Goal: Information Seeking & Learning: Learn about a topic

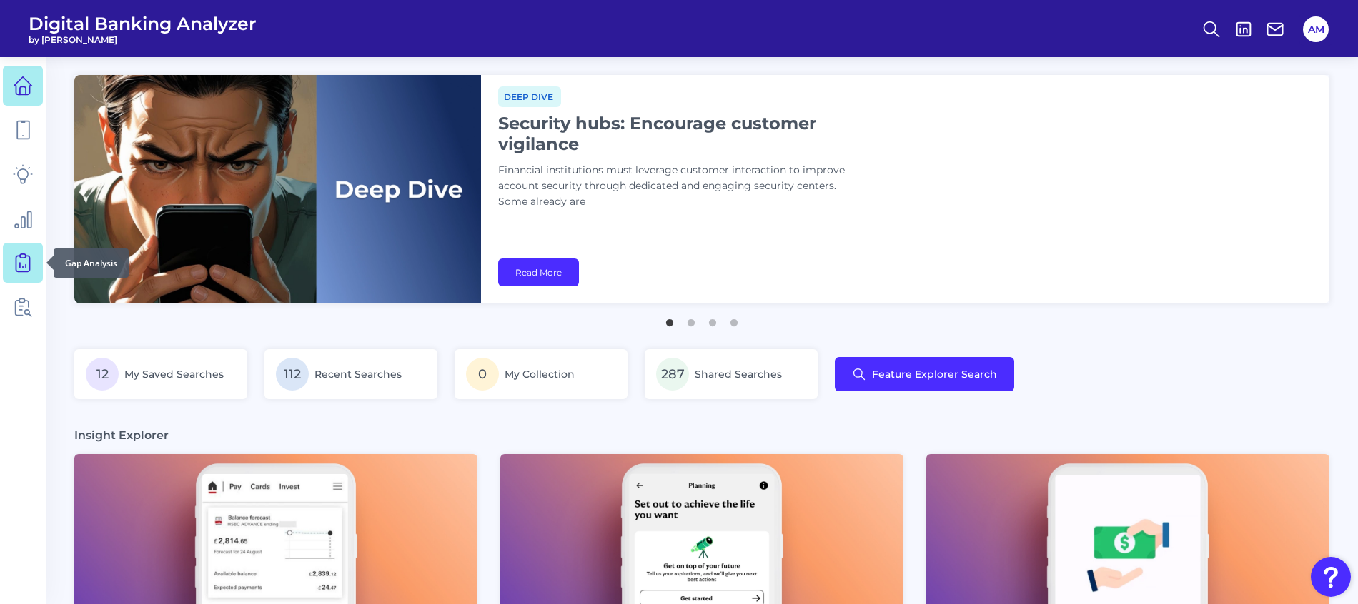
click at [23, 273] on link at bounding box center [23, 263] width 40 height 40
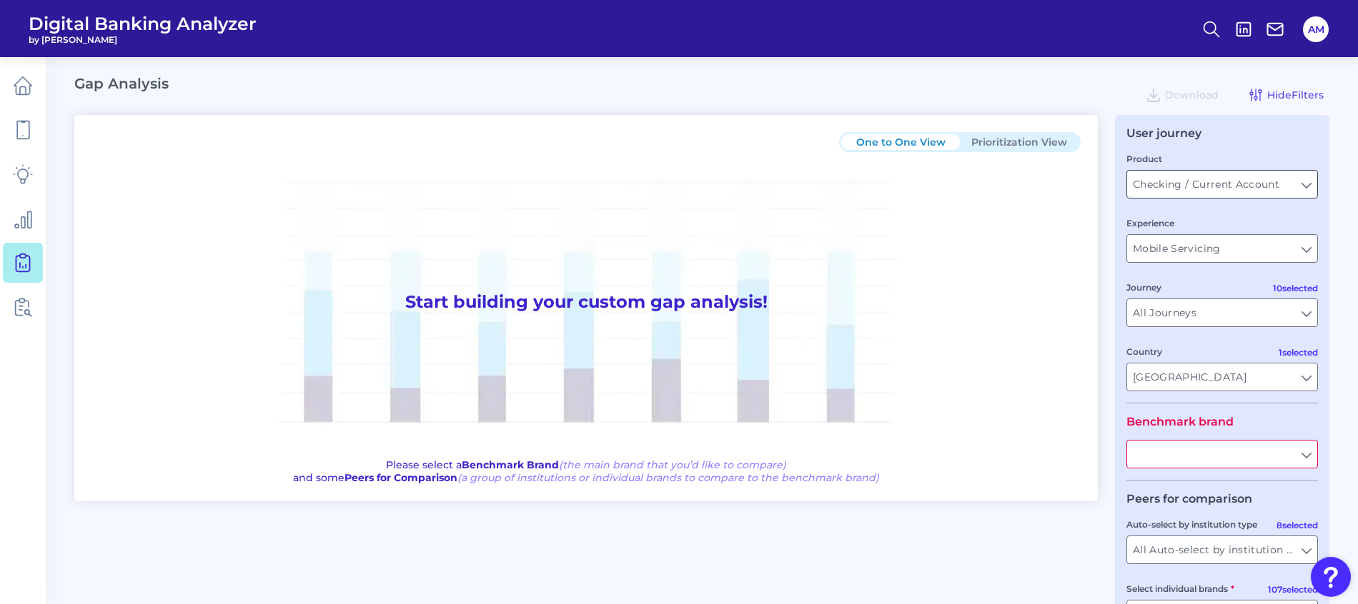
click at [1278, 192] on input "Checking / Current Account" at bounding box center [1222, 184] width 190 height 27
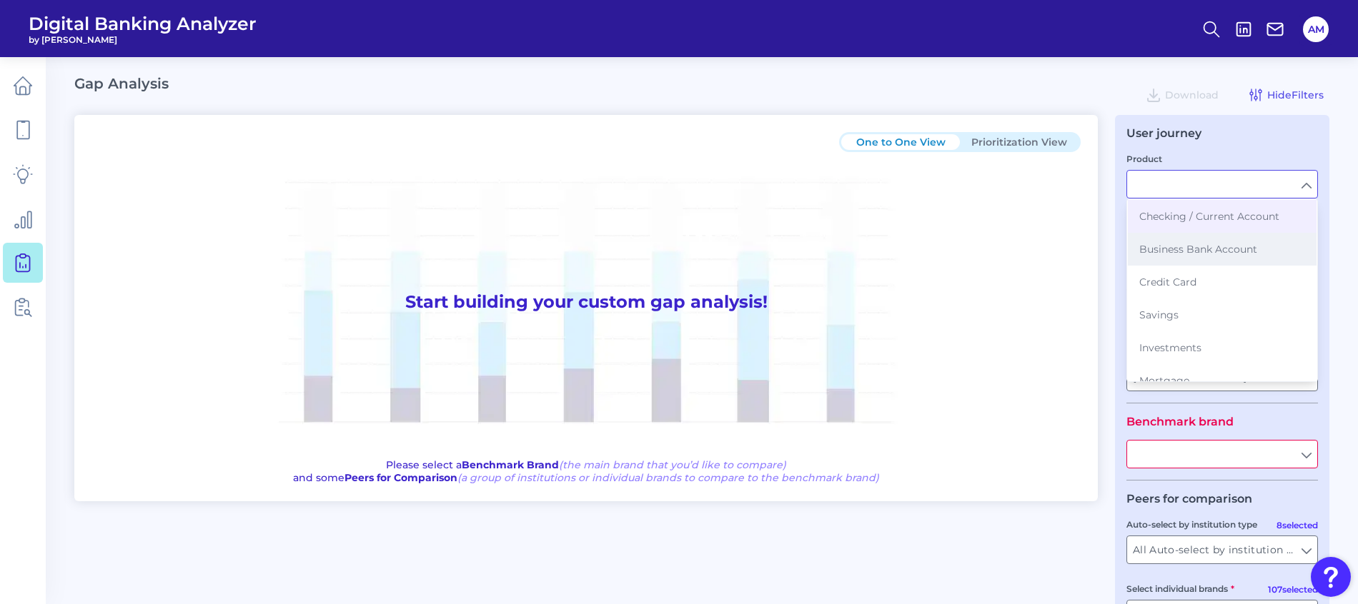
click at [1150, 248] on span "Business Bank Account" at bounding box center [1198, 249] width 118 height 13
type input "Business Bank Account"
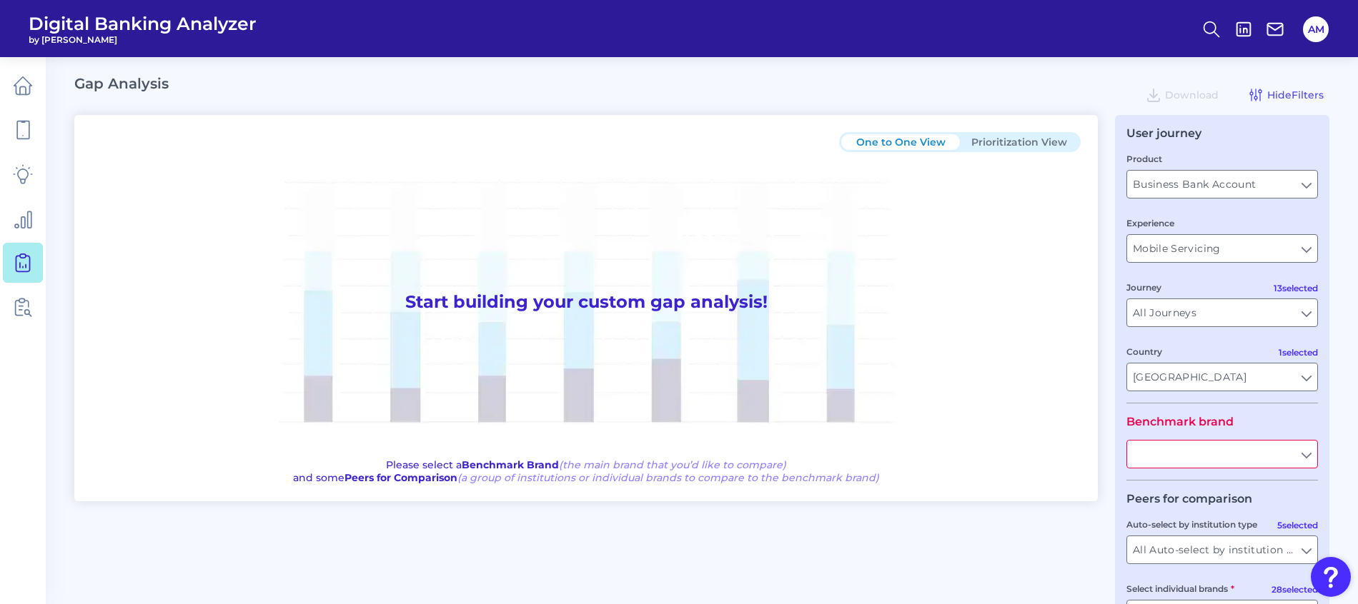
click at [1241, 141] on div "User journey Product Business Bank Account Business Bank Account Experience Mob…" at bounding box center [1222, 402] width 214 height 574
click at [1270, 247] on input "Mobile Servicing" at bounding box center [1222, 248] width 190 height 27
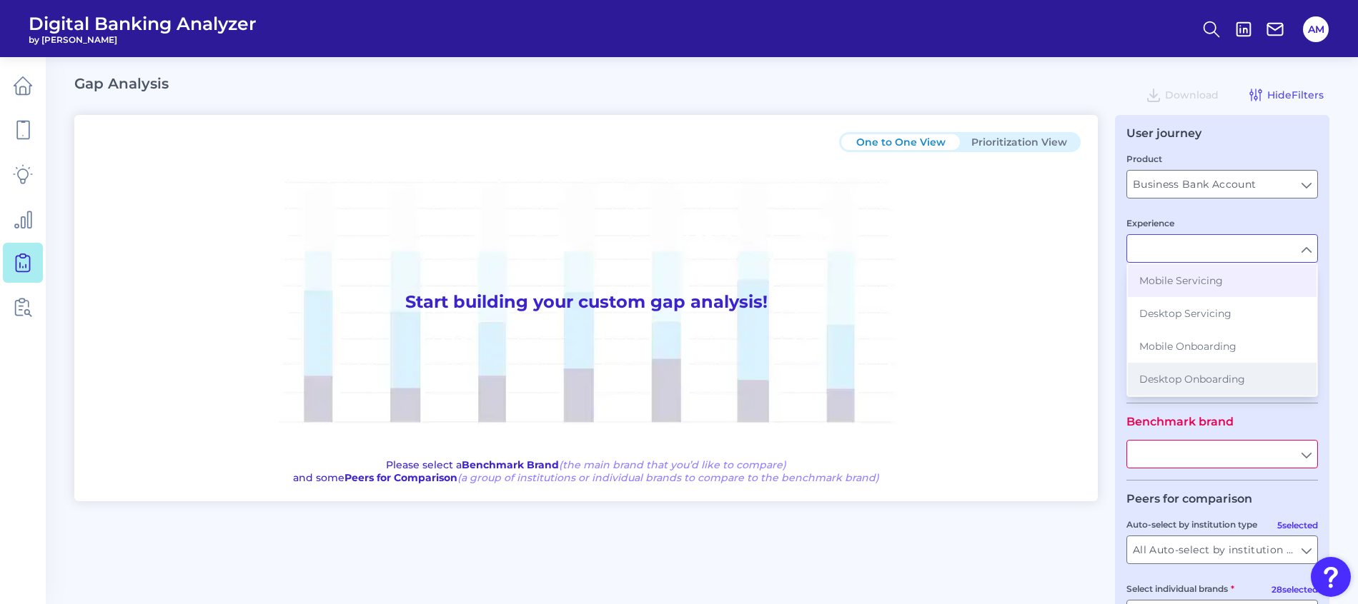
click at [1233, 378] on span "Desktop Onboarding" at bounding box center [1192, 379] width 106 height 13
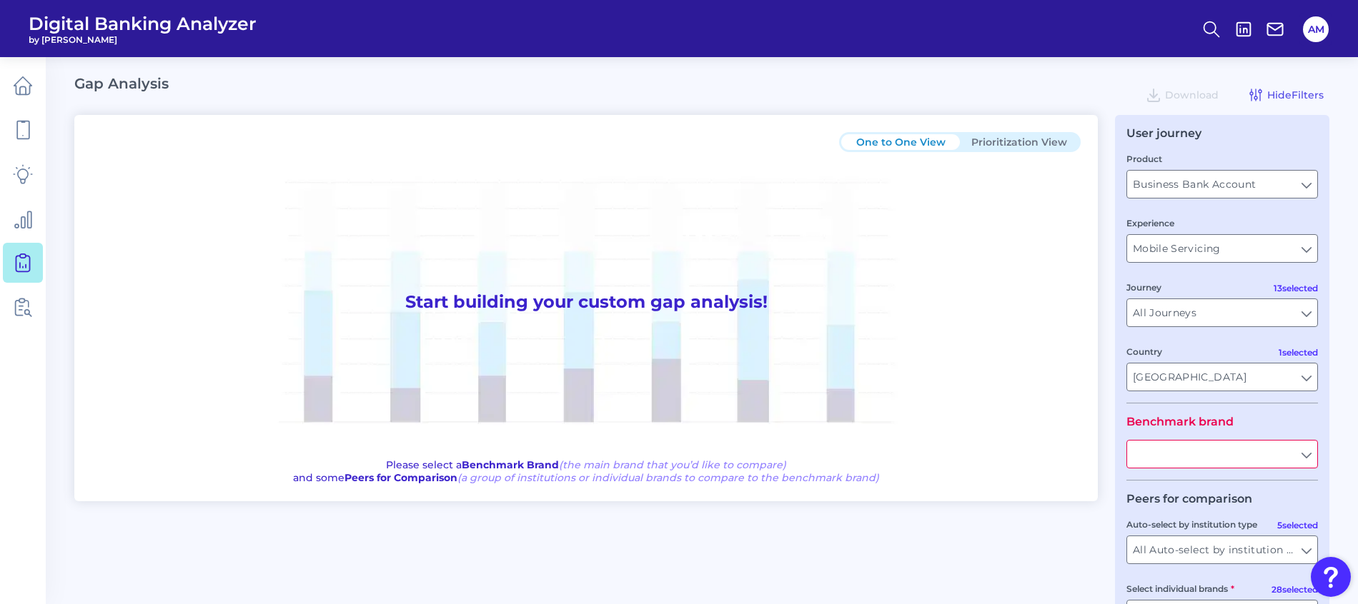
type input "Desktop Onboarding"
type input "All Countries"
click at [1242, 324] on input "All Journeys" at bounding box center [1222, 312] width 190 height 27
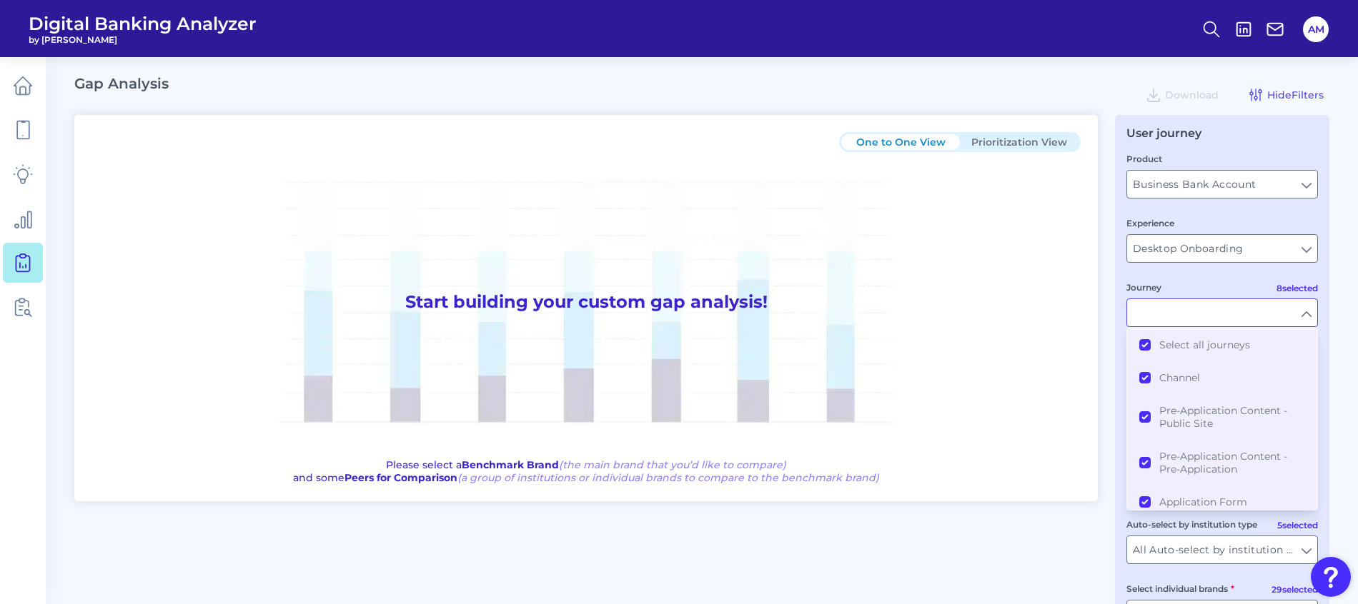
click at [1273, 109] on div "Gap Analysis Download Hide Filters" at bounding box center [701, 95] width 1255 height 40
type input "All Journeys"
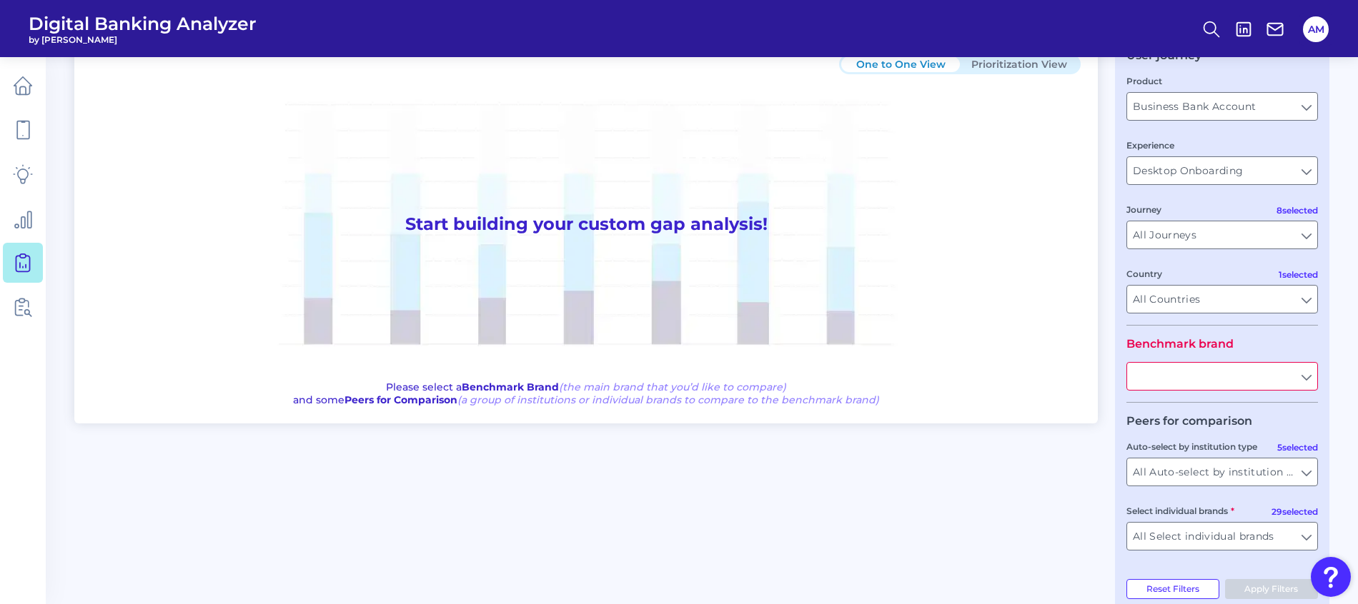
scroll to position [106, 0]
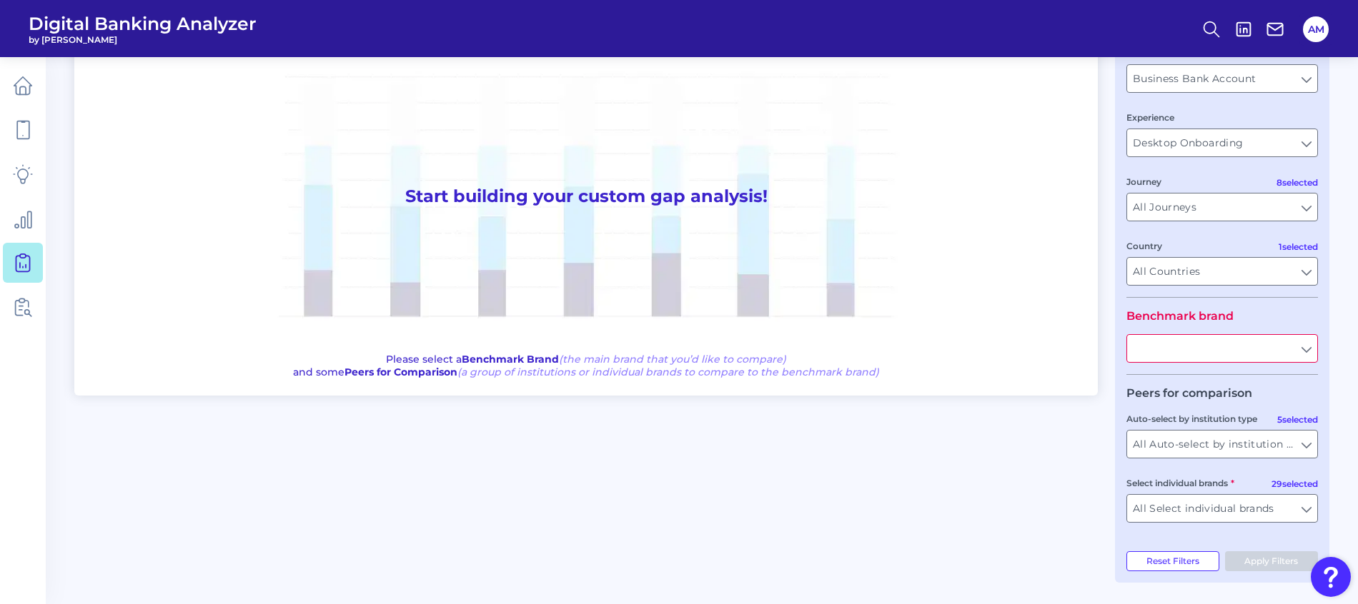
click at [1233, 349] on input "text" at bounding box center [1222, 348] width 190 height 27
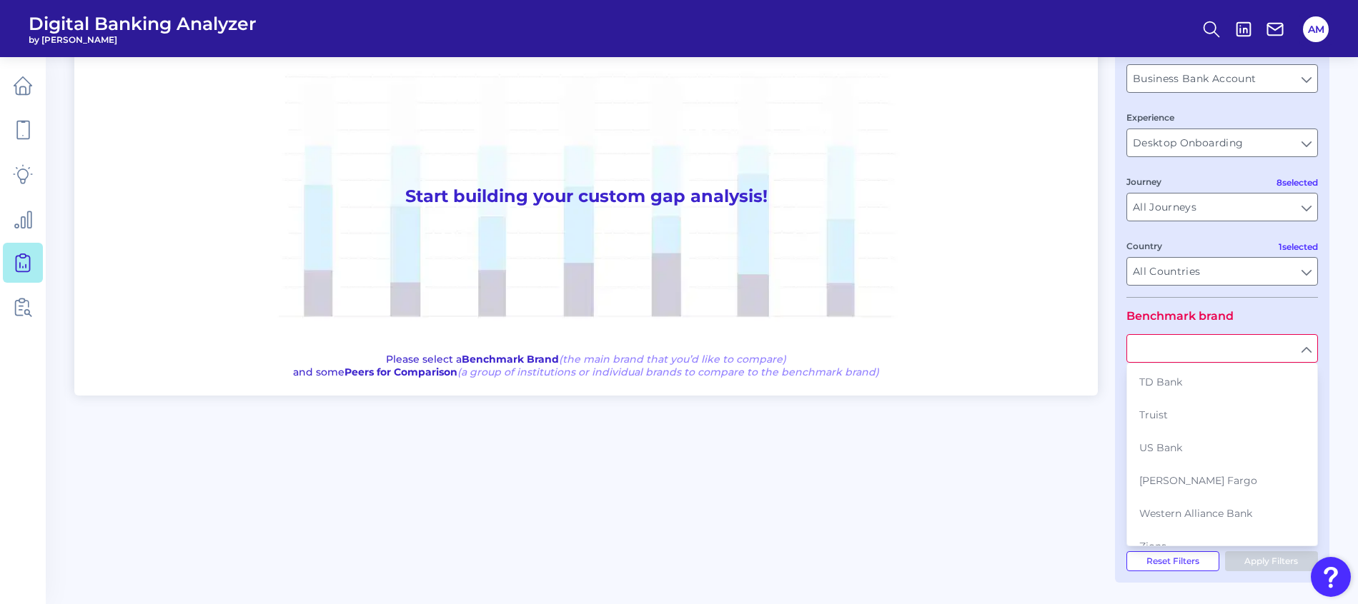
scroll to position [772, 0]
click at [1162, 535] on span "Zions" at bounding box center [1152, 541] width 27 height 13
type input "Zions"
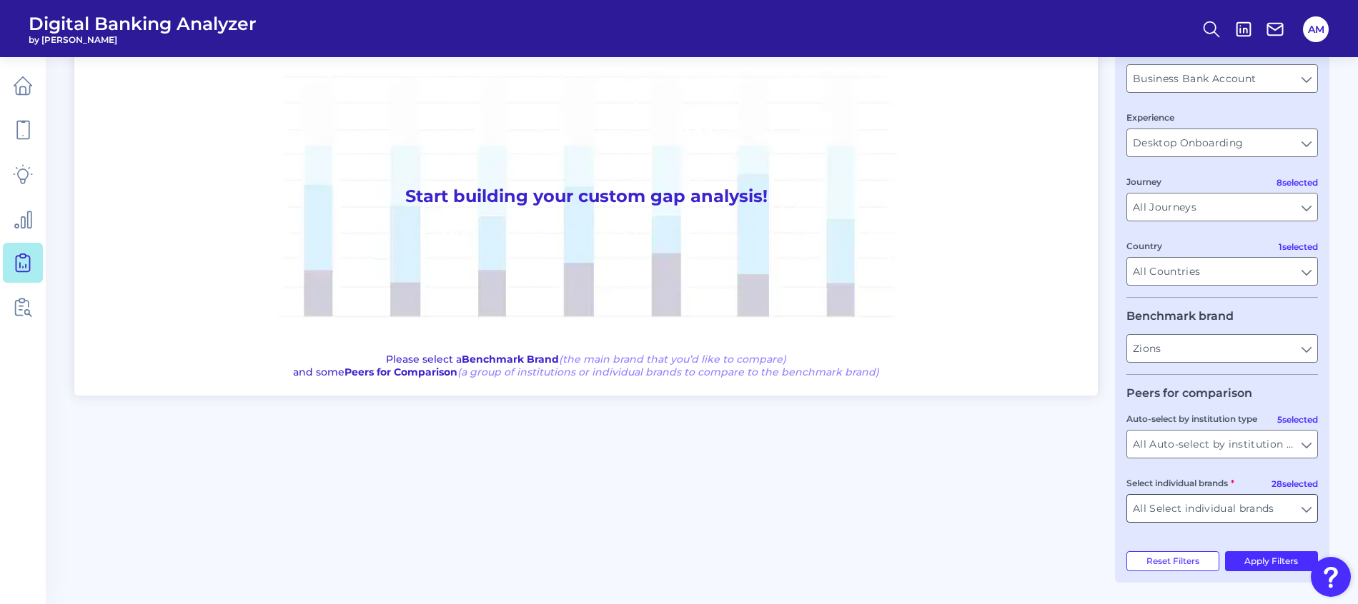
click at [1267, 507] on input "All Select individual brands" at bounding box center [1222, 508] width 190 height 27
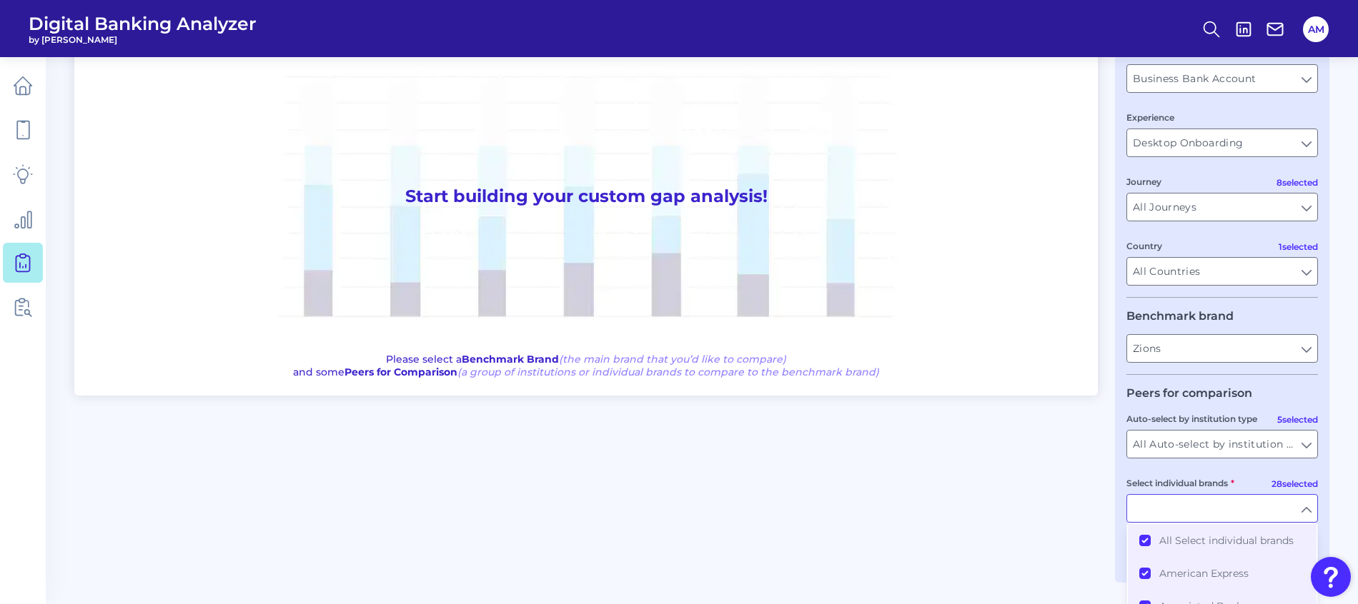
click at [1085, 528] on div "One to One View Prioritization View Start building your custom gap analysis! Pl…" at bounding box center [701, 296] width 1255 height 574
type input "All Select individual brands"
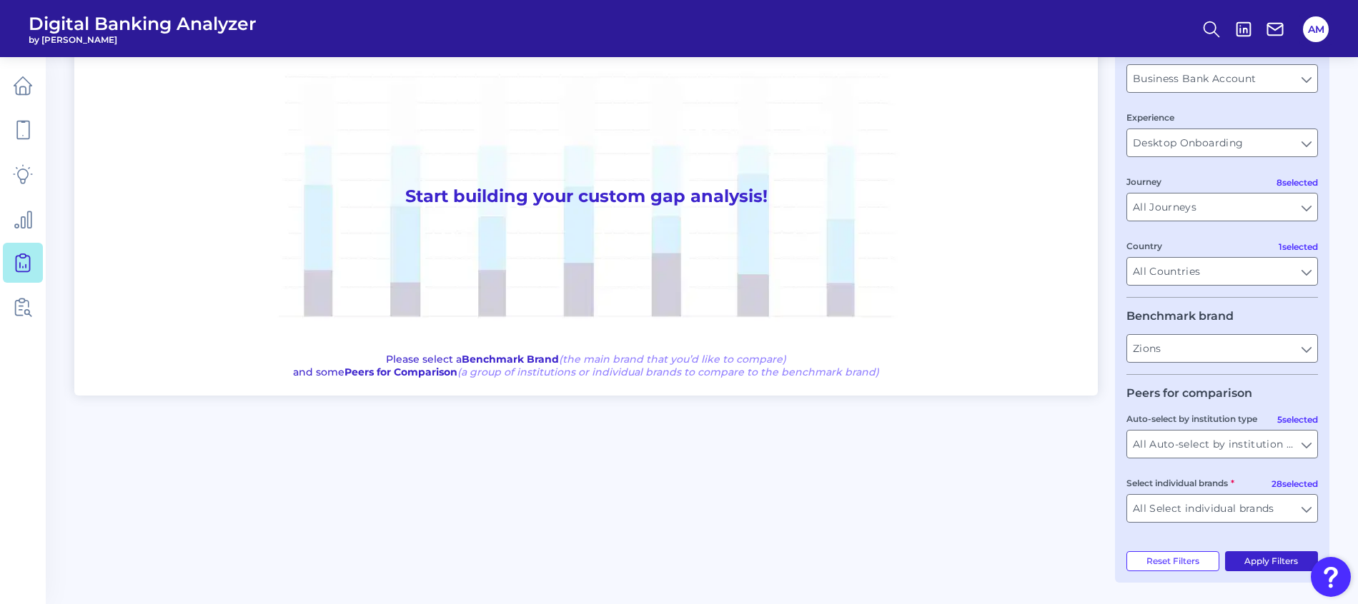
click at [1284, 562] on button "Apply Filters" at bounding box center [1272, 562] width 94 height 20
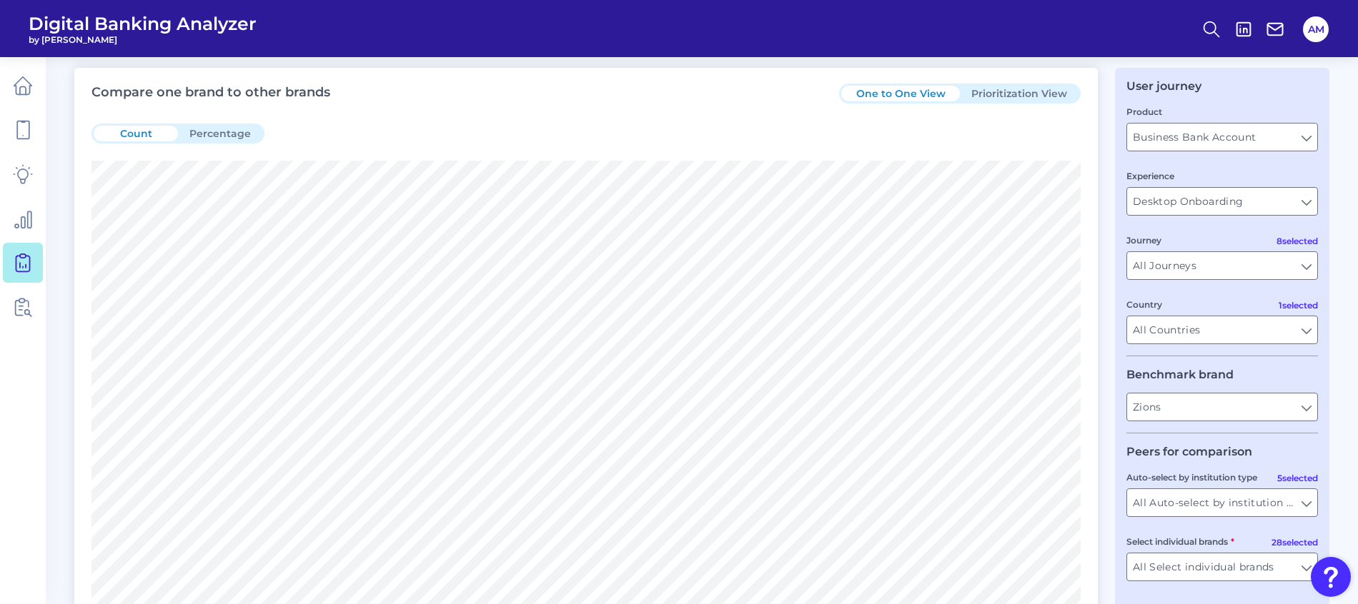
scroll to position [0, 0]
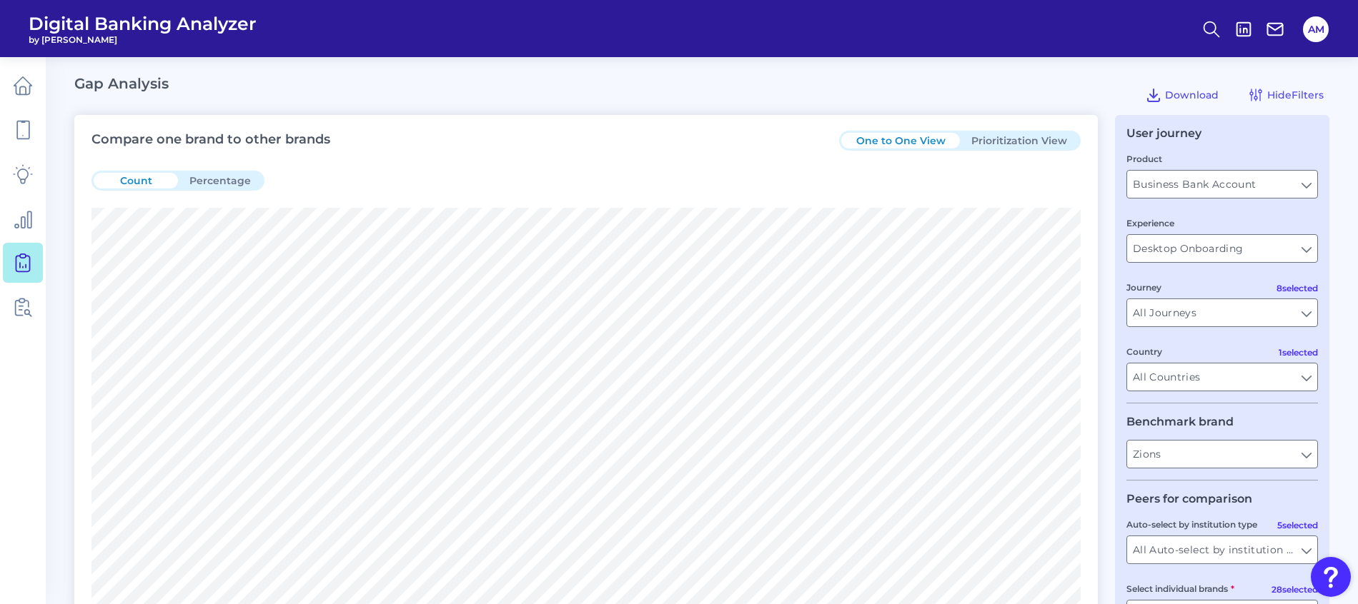
click at [1044, 138] on button "Prioritization View" at bounding box center [1019, 141] width 119 height 16
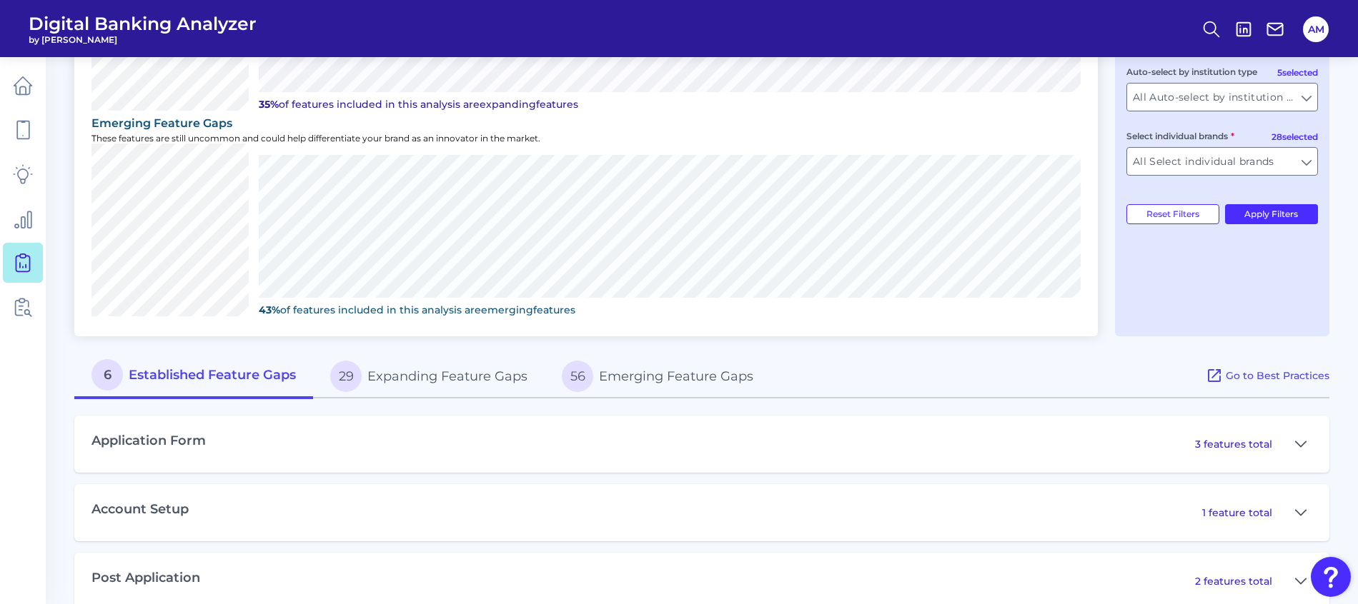
scroll to position [480, 0]
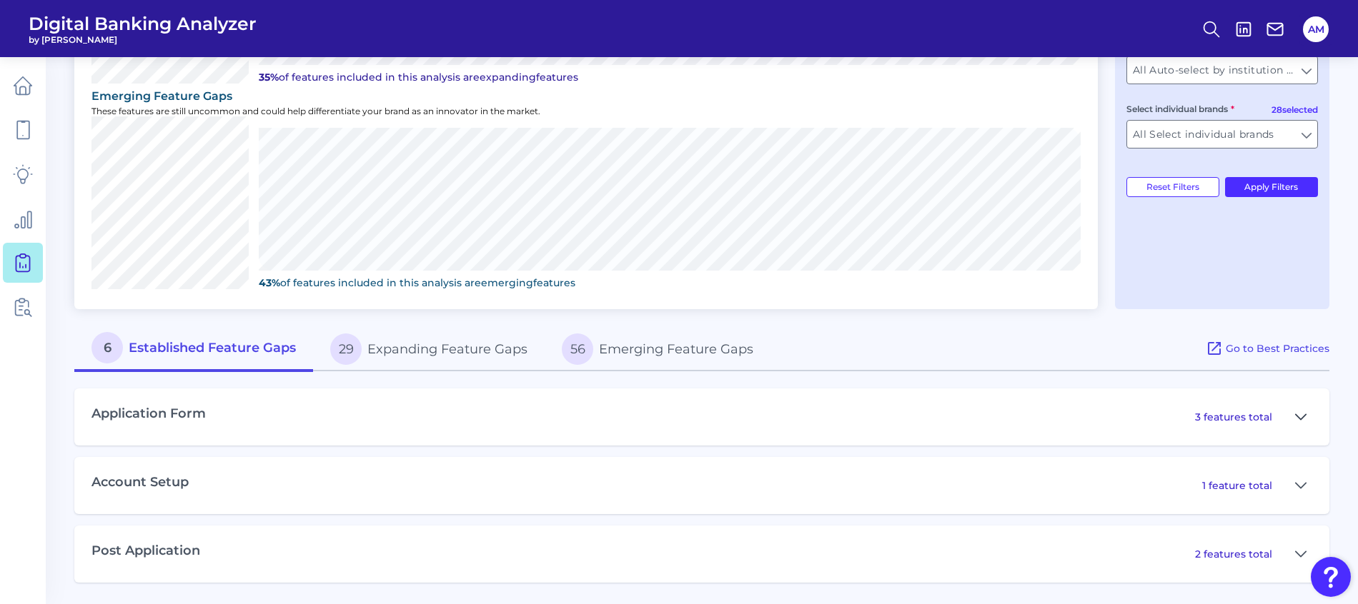
click at [1296, 415] on icon at bounding box center [1300, 416] width 10 height 5
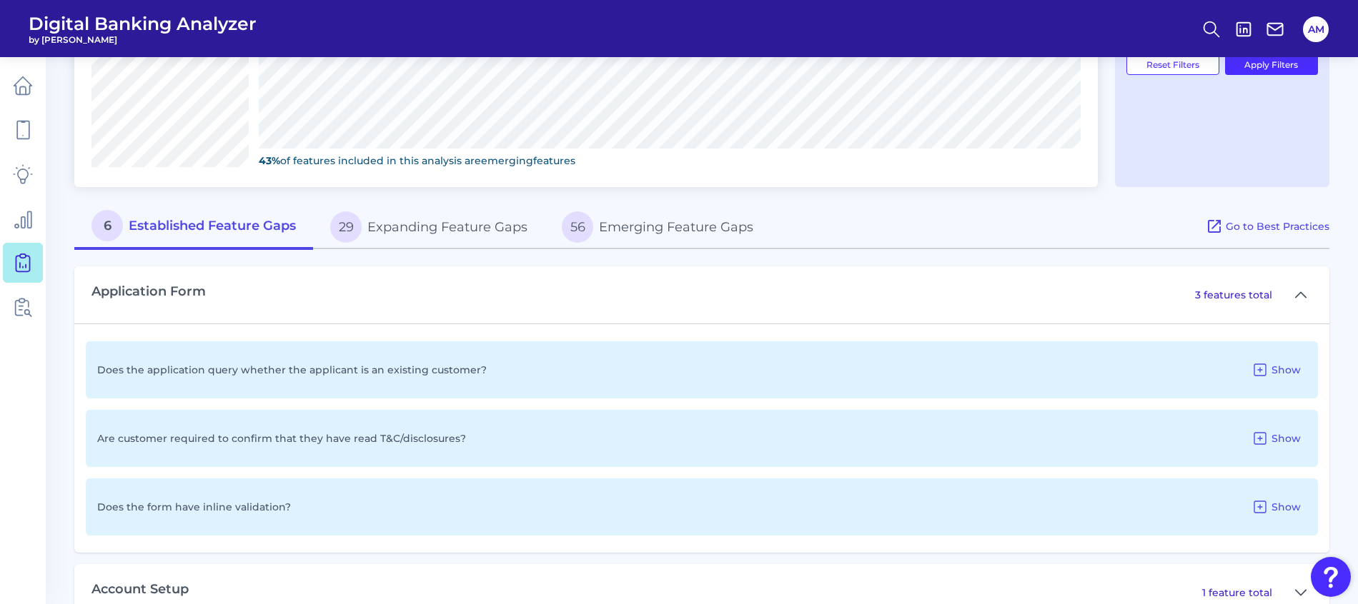
scroll to position [710, 0]
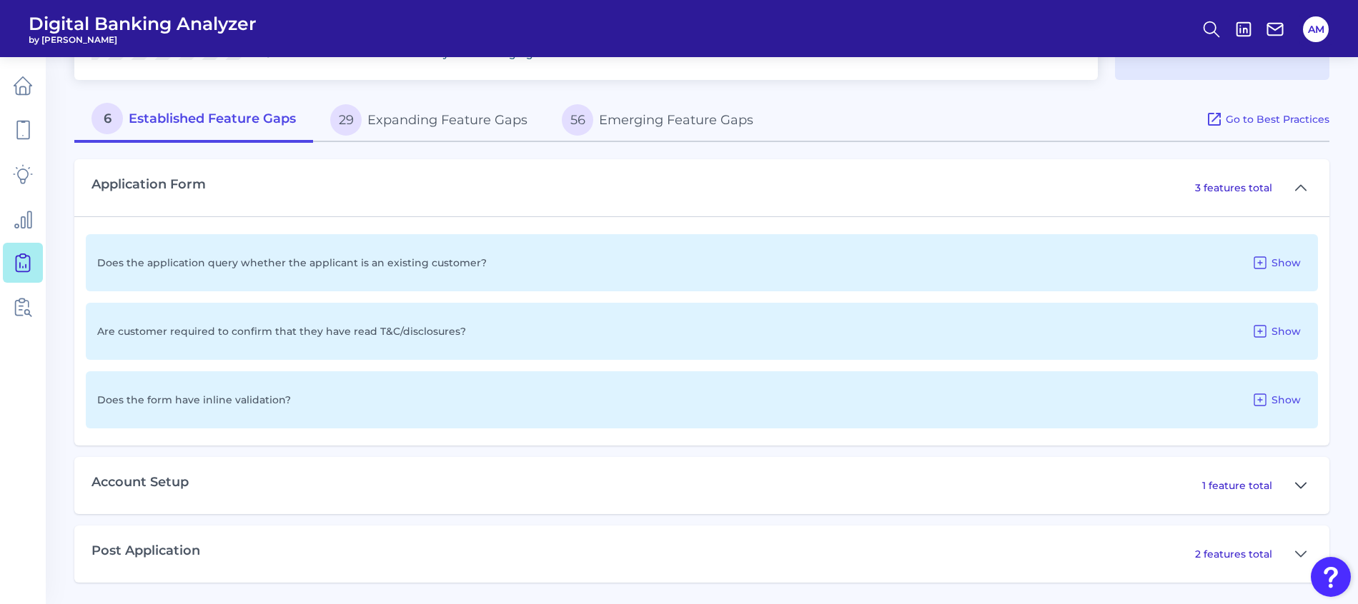
click at [1303, 487] on icon at bounding box center [1300, 485] width 11 height 17
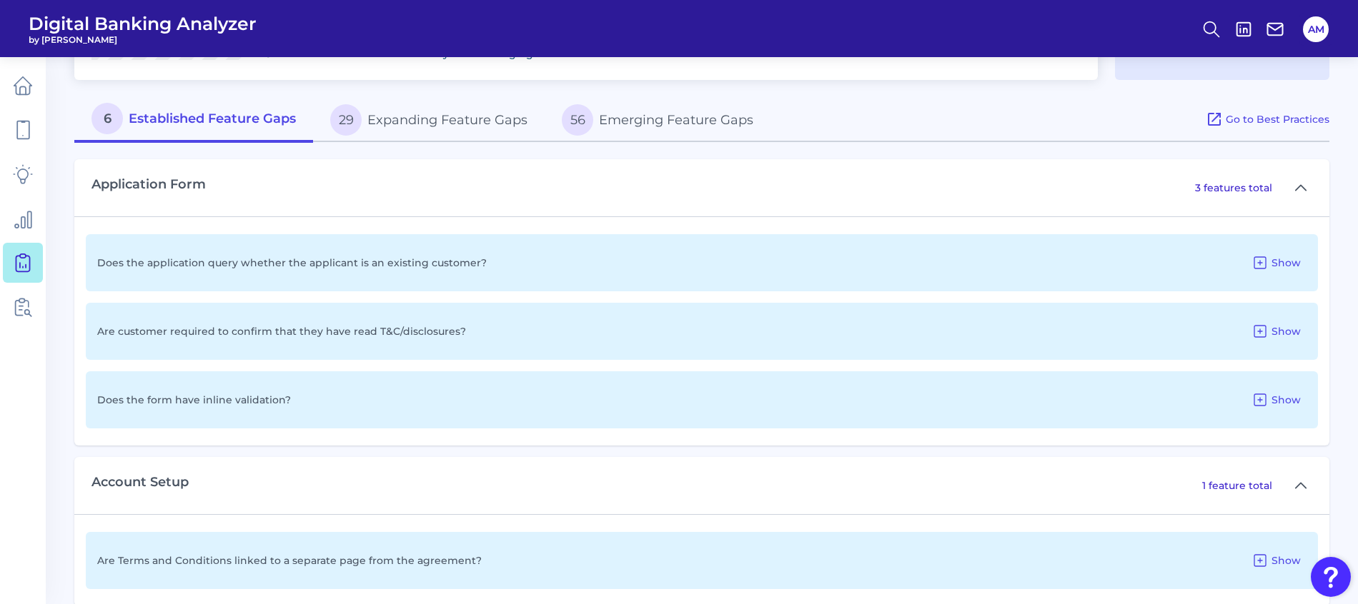
scroll to position [802, 0]
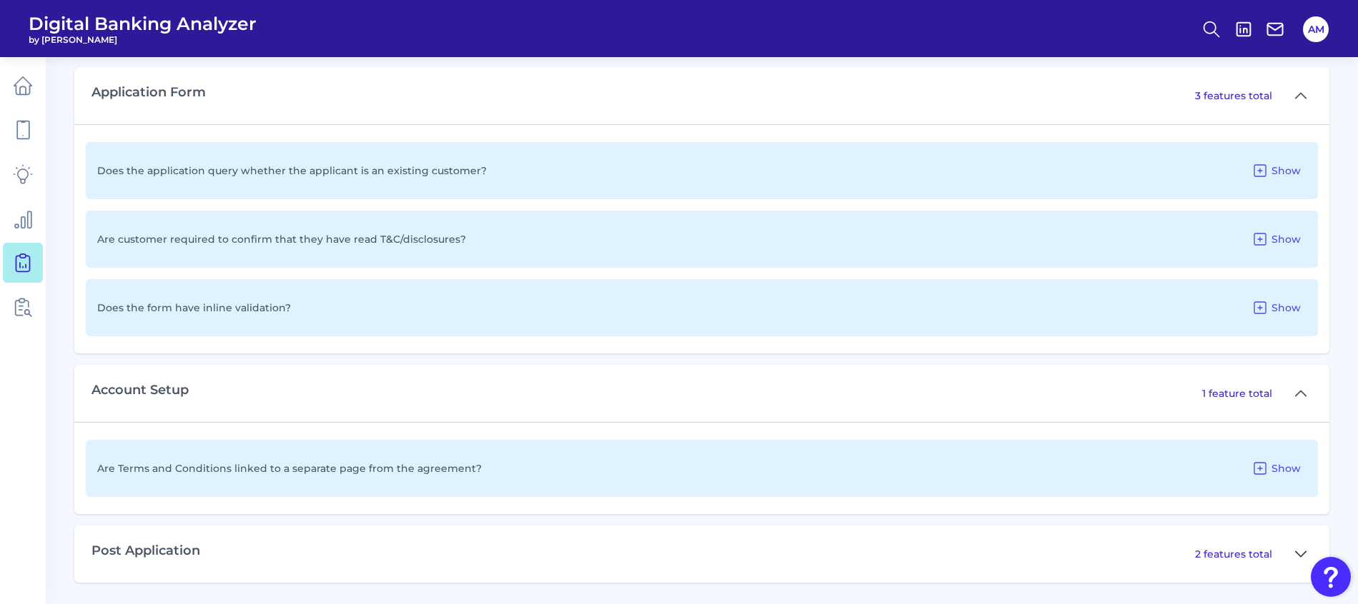
click at [1305, 555] on icon at bounding box center [1300, 554] width 11 height 17
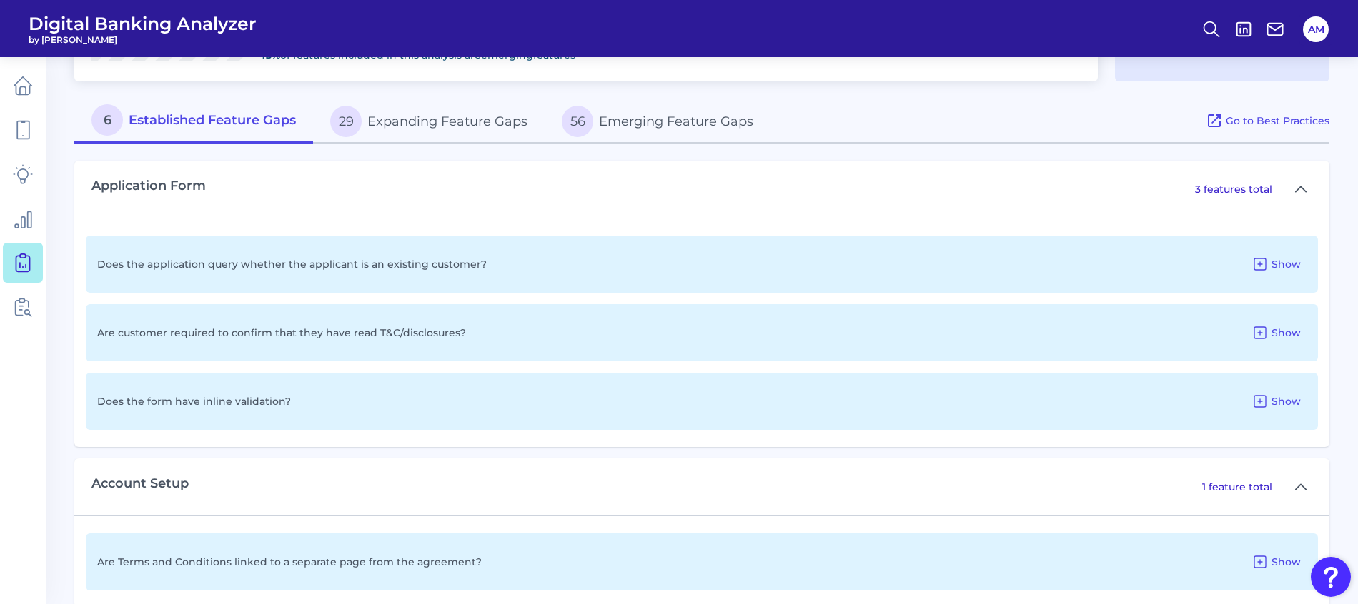
scroll to position [427, 0]
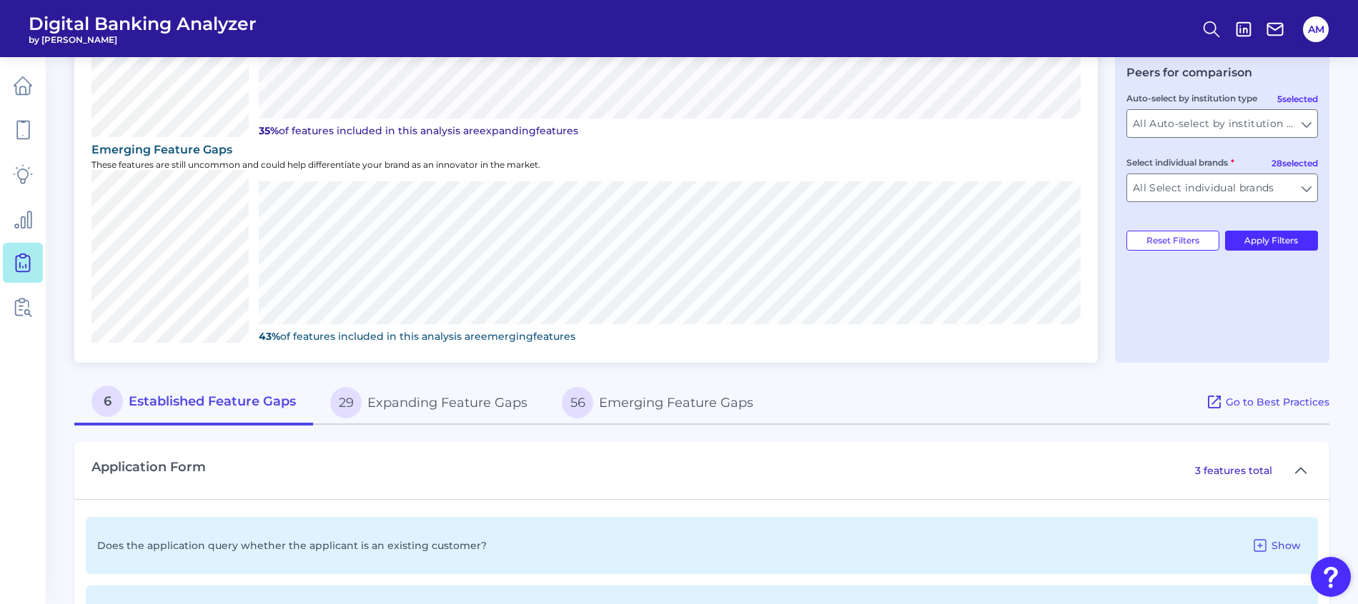
click at [421, 414] on button "29 Expanding Feature Gaps" at bounding box center [429, 403] width 232 height 46
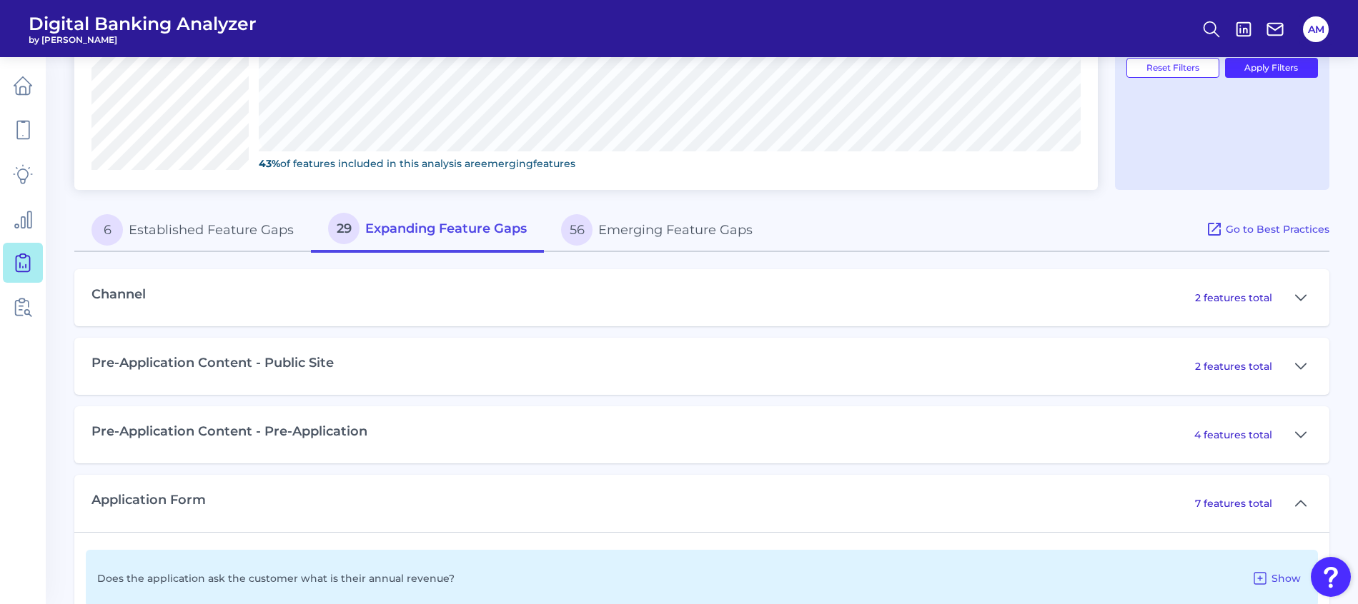
scroll to position [748, 0]
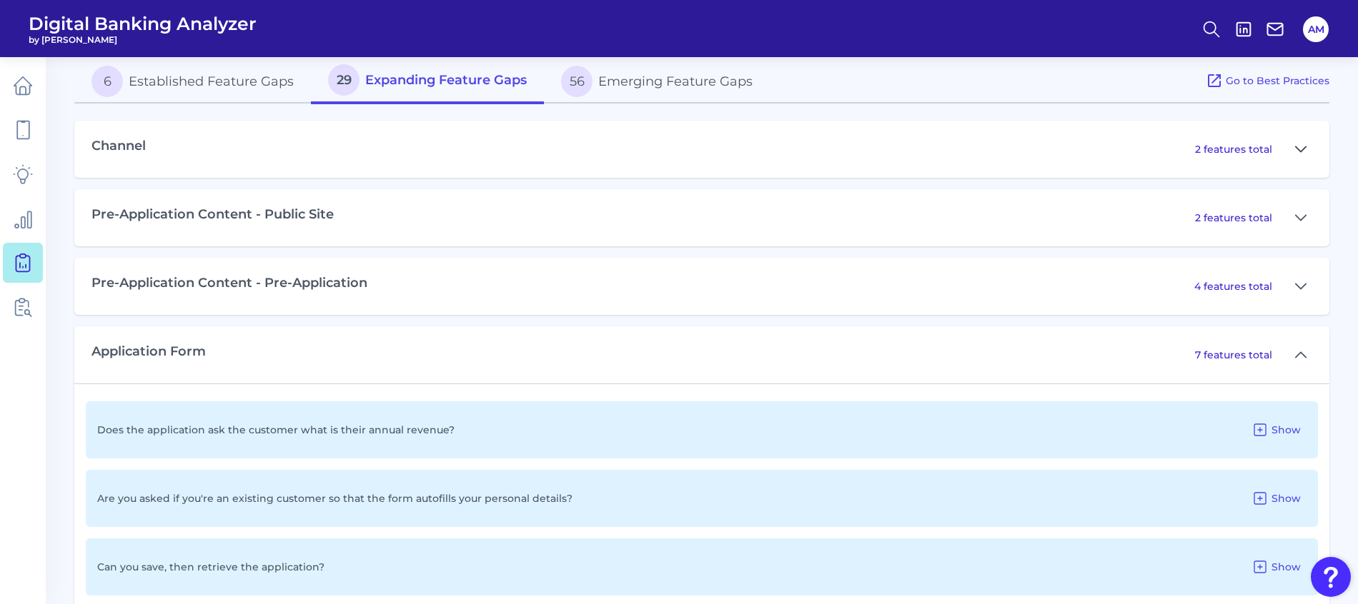
click at [1296, 147] on icon at bounding box center [1300, 148] width 10 height 5
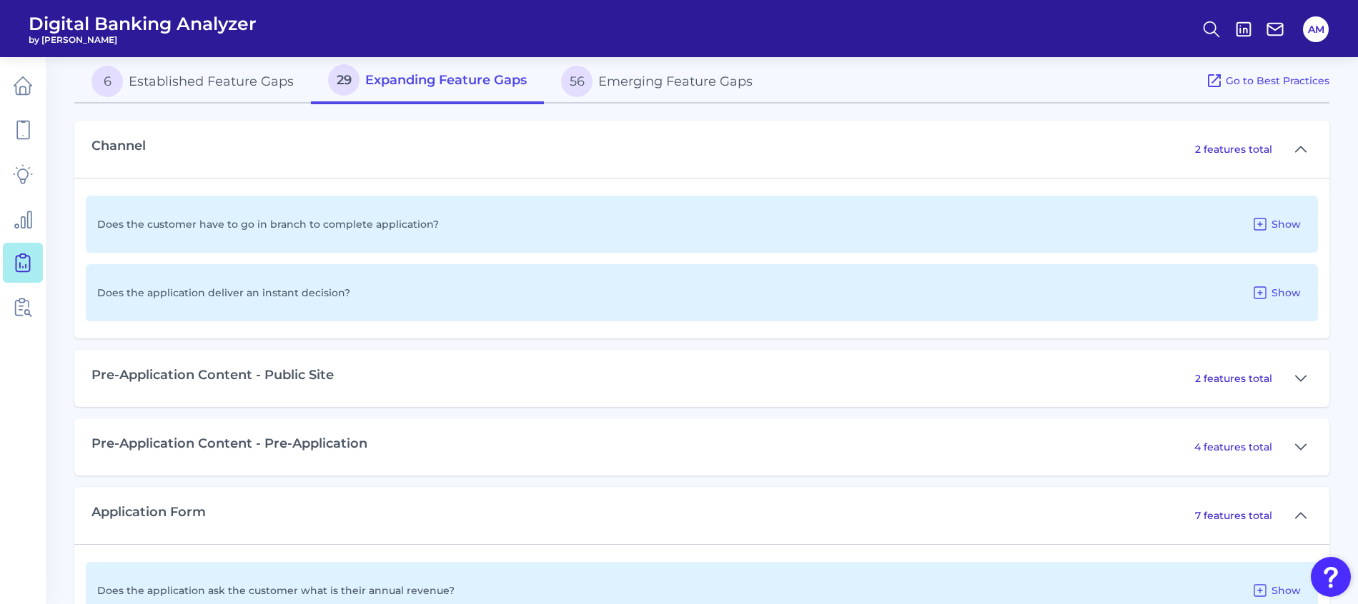
click at [490, 378] on div "Pre-Application Content - Public Site 2 features total" at bounding box center [701, 378] width 1255 height 57
click at [1300, 375] on icon at bounding box center [1300, 378] width 11 height 17
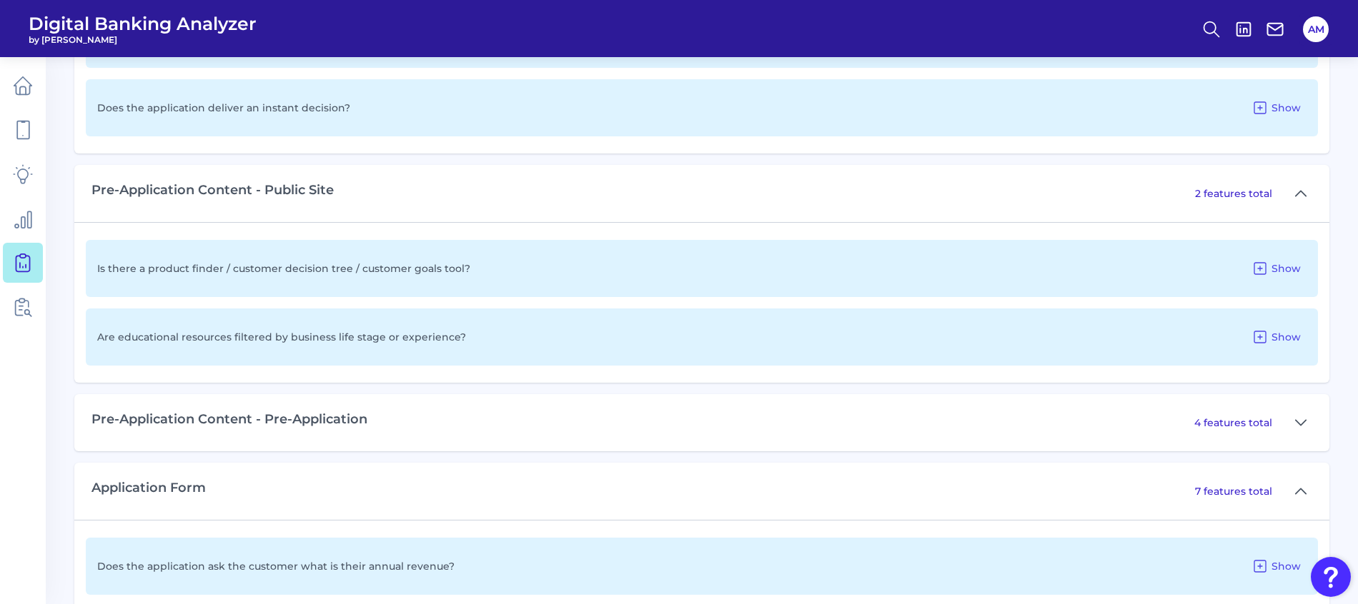
scroll to position [962, 0]
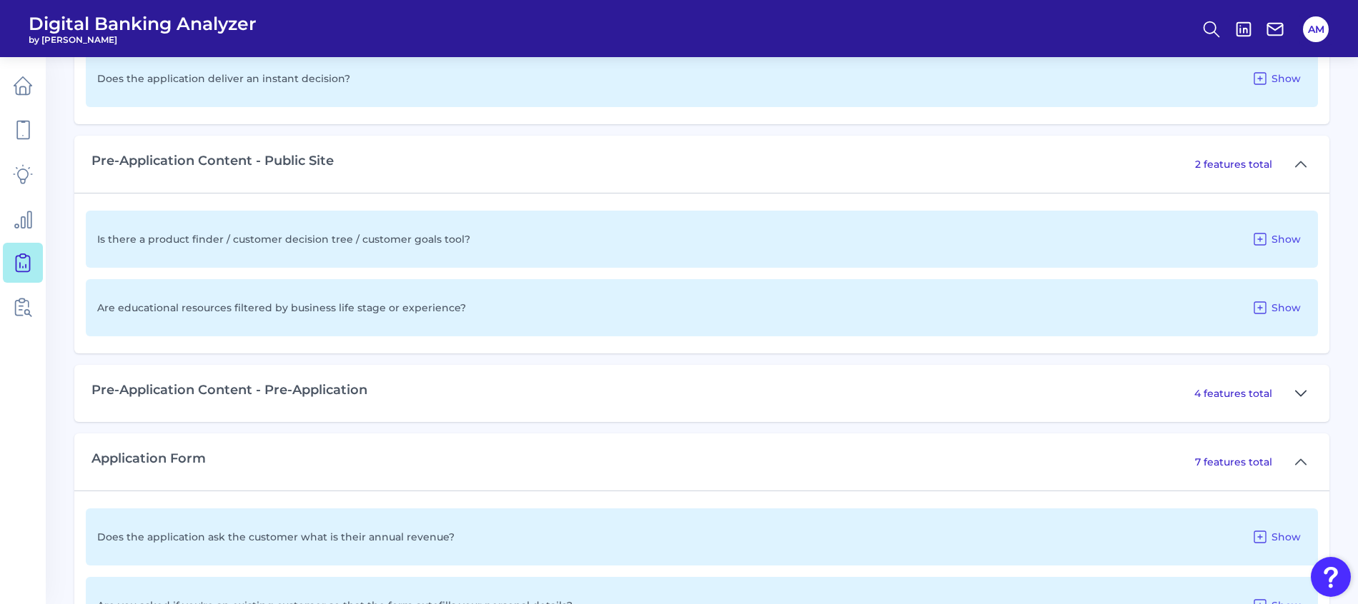
click at [1300, 398] on icon at bounding box center [1300, 393] width 11 height 17
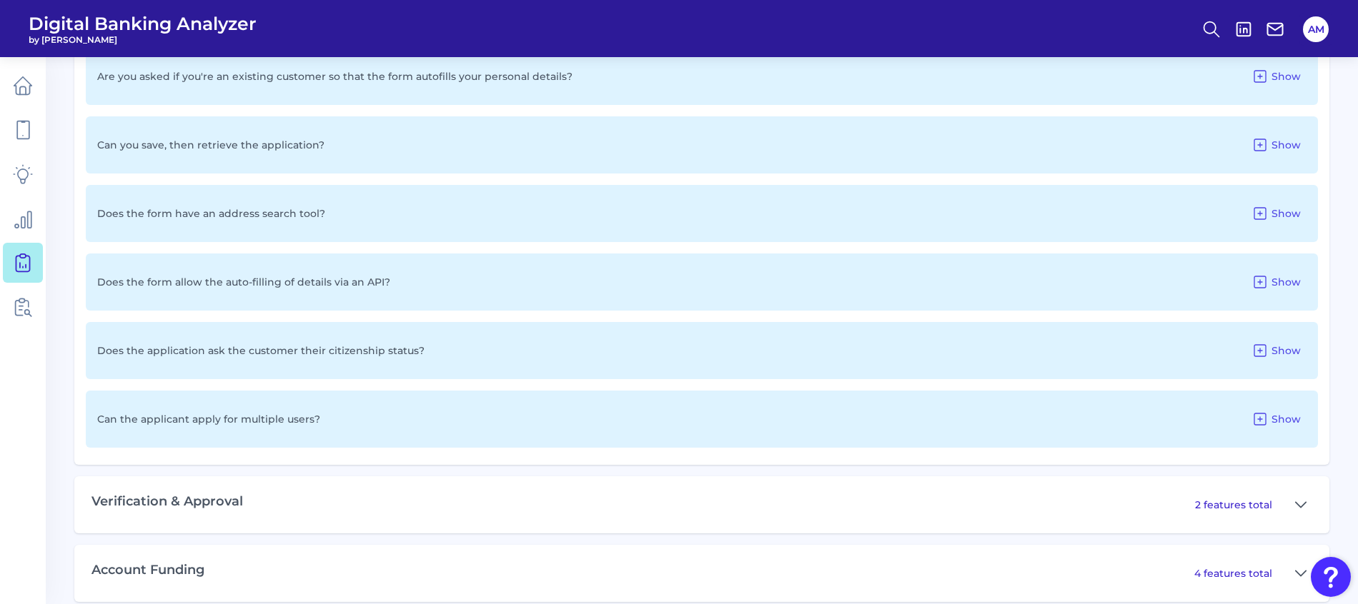
scroll to position [1820, 0]
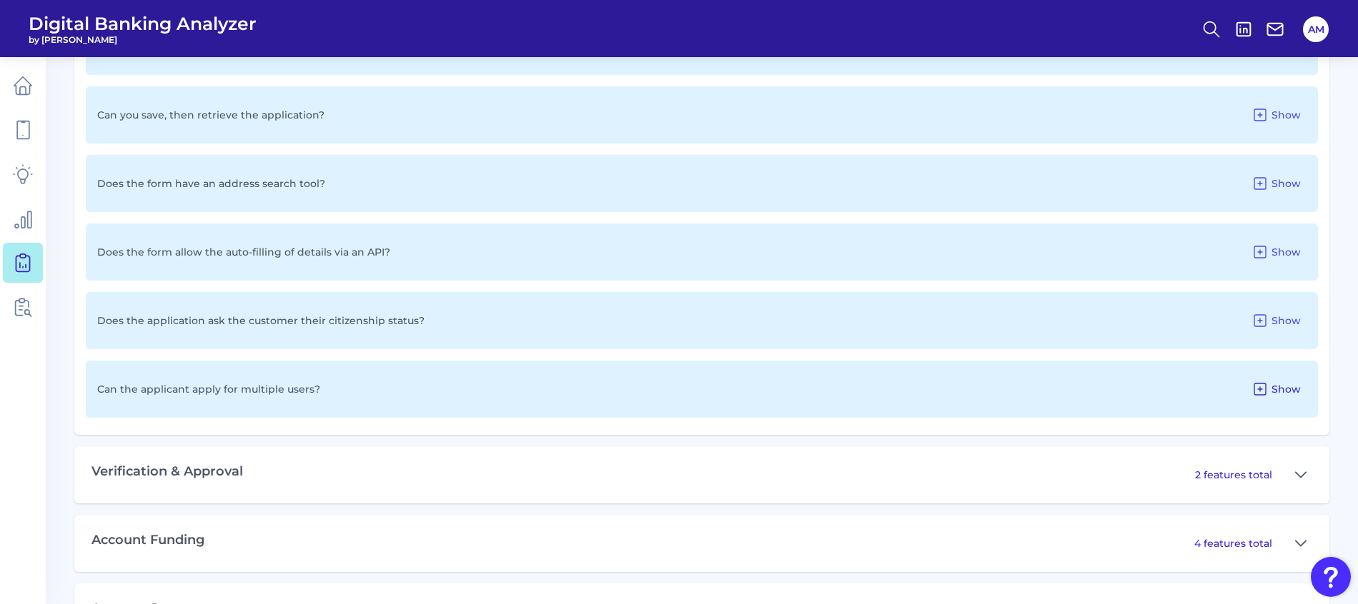
click at [1263, 392] on icon at bounding box center [1259, 389] width 17 height 17
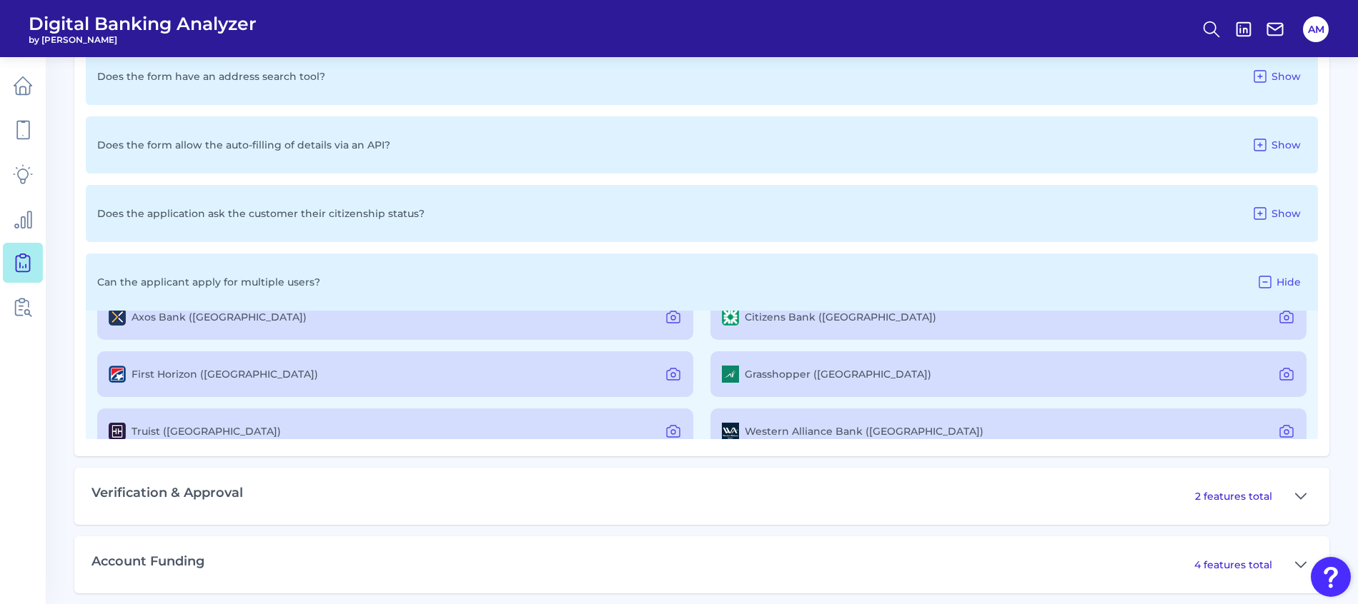
scroll to position [54, 0]
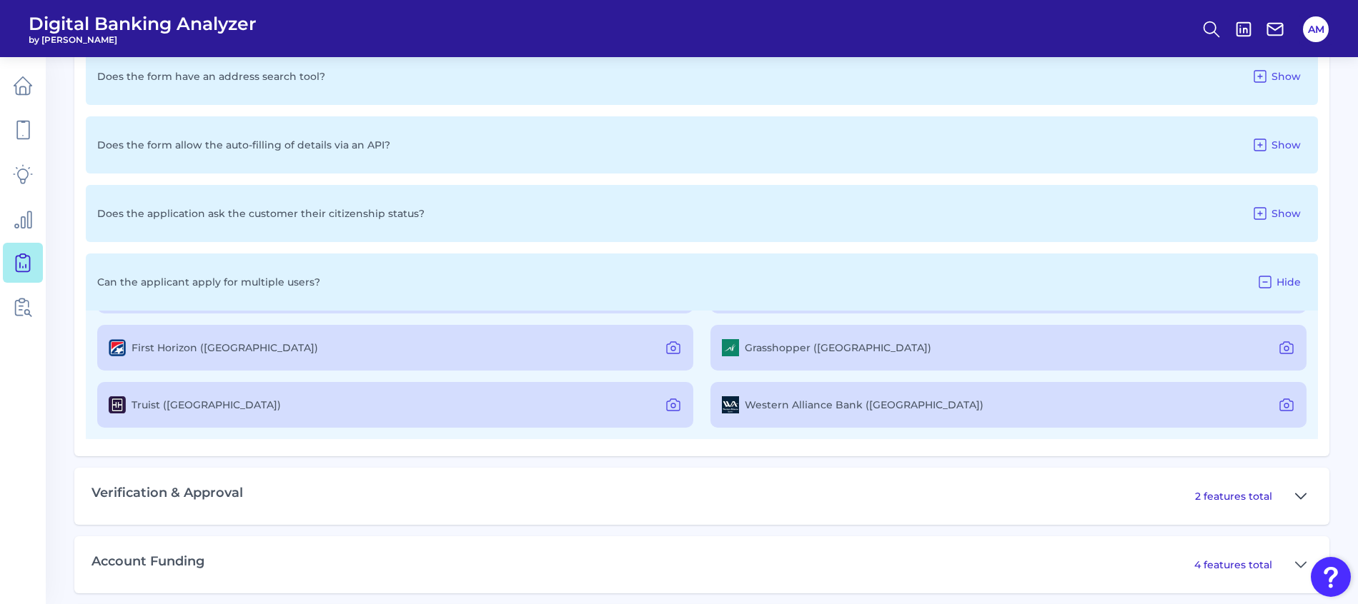
click at [1300, 496] on icon at bounding box center [1300, 496] width 11 height 17
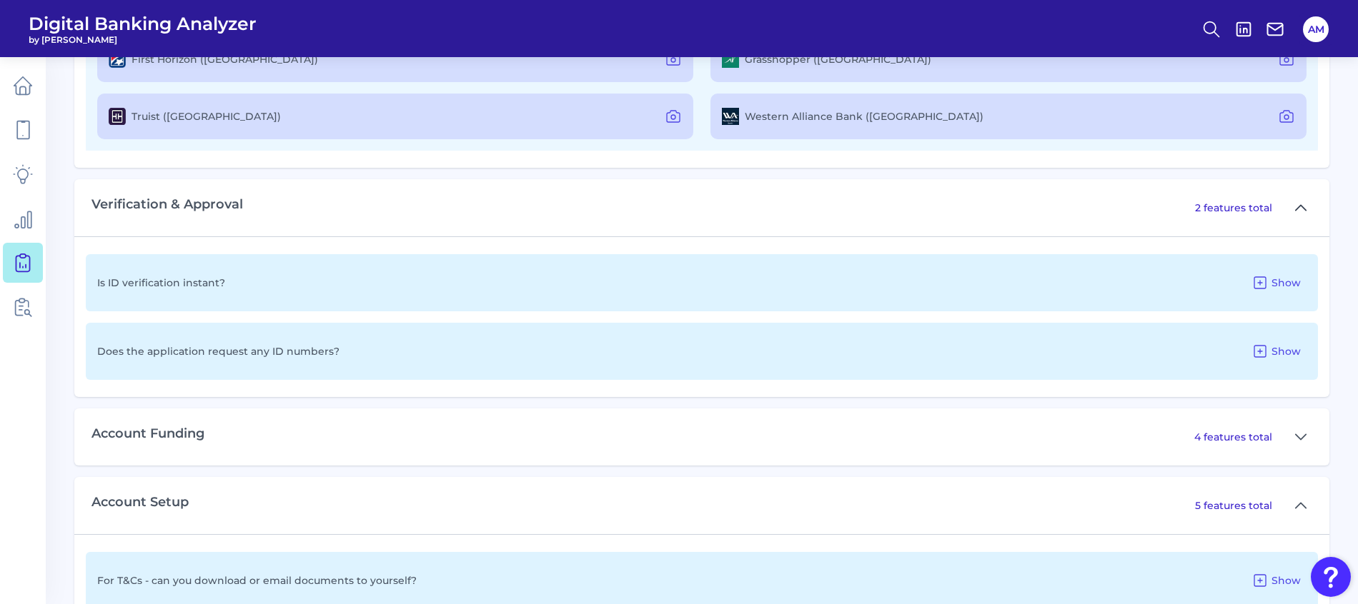
scroll to position [2249, 0]
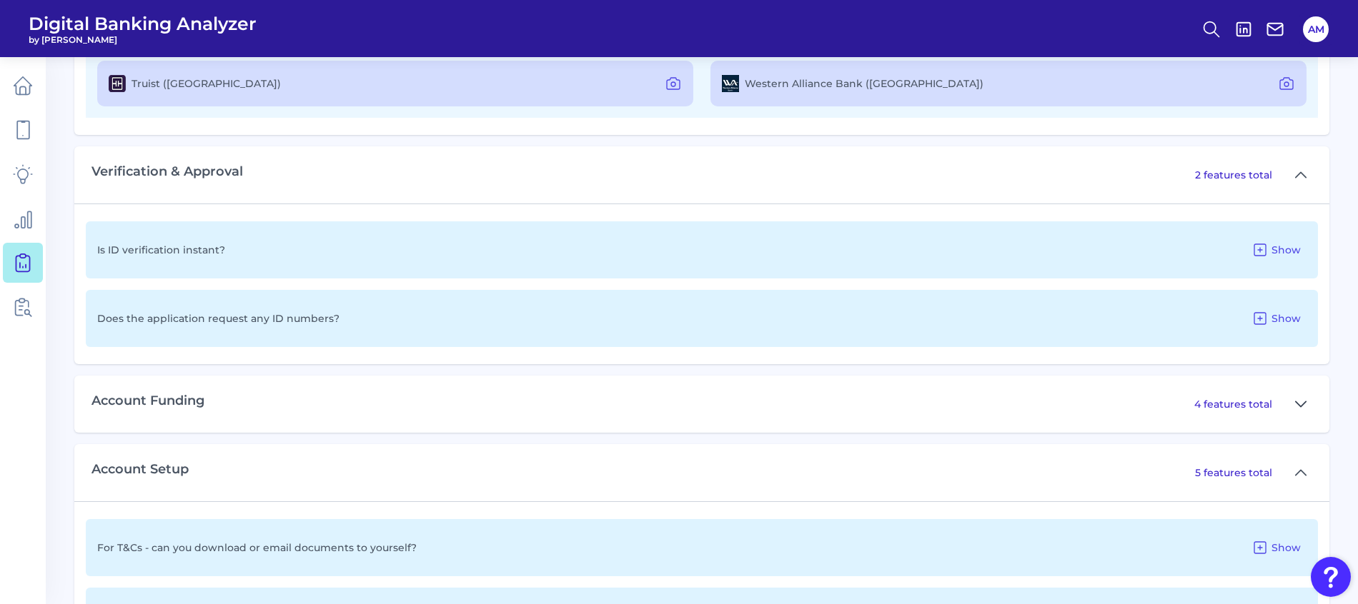
click at [1303, 409] on icon at bounding box center [1300, 404] width 11 height 17
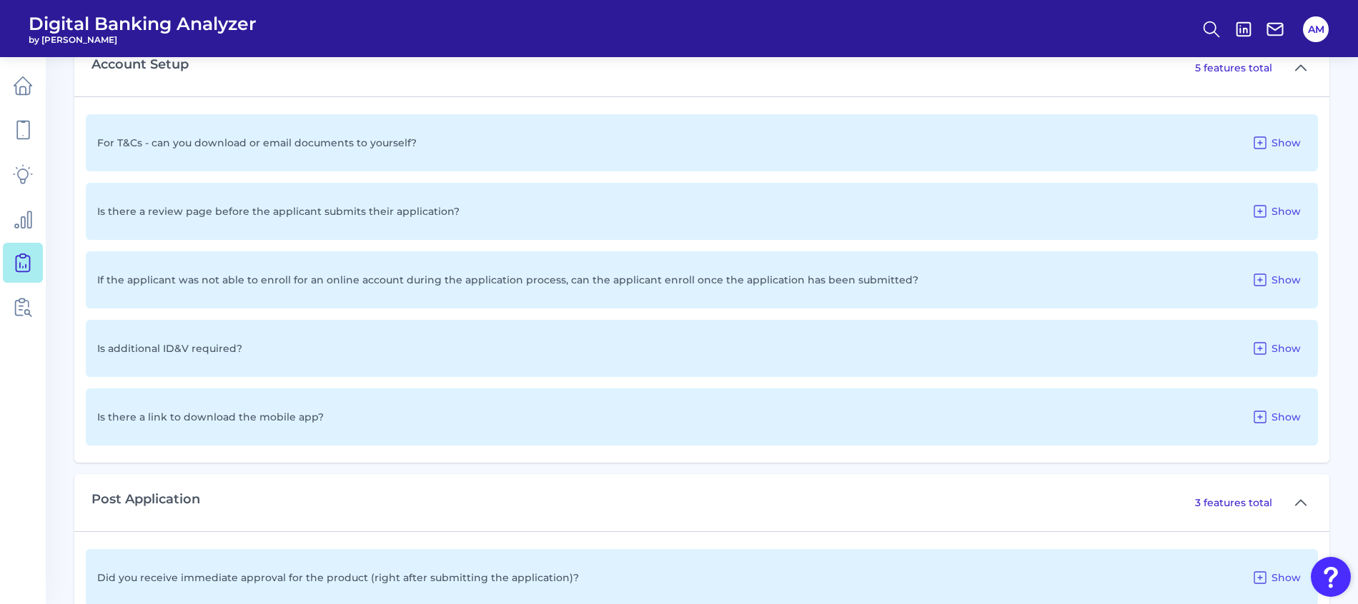
scroll to position [2915, 0]
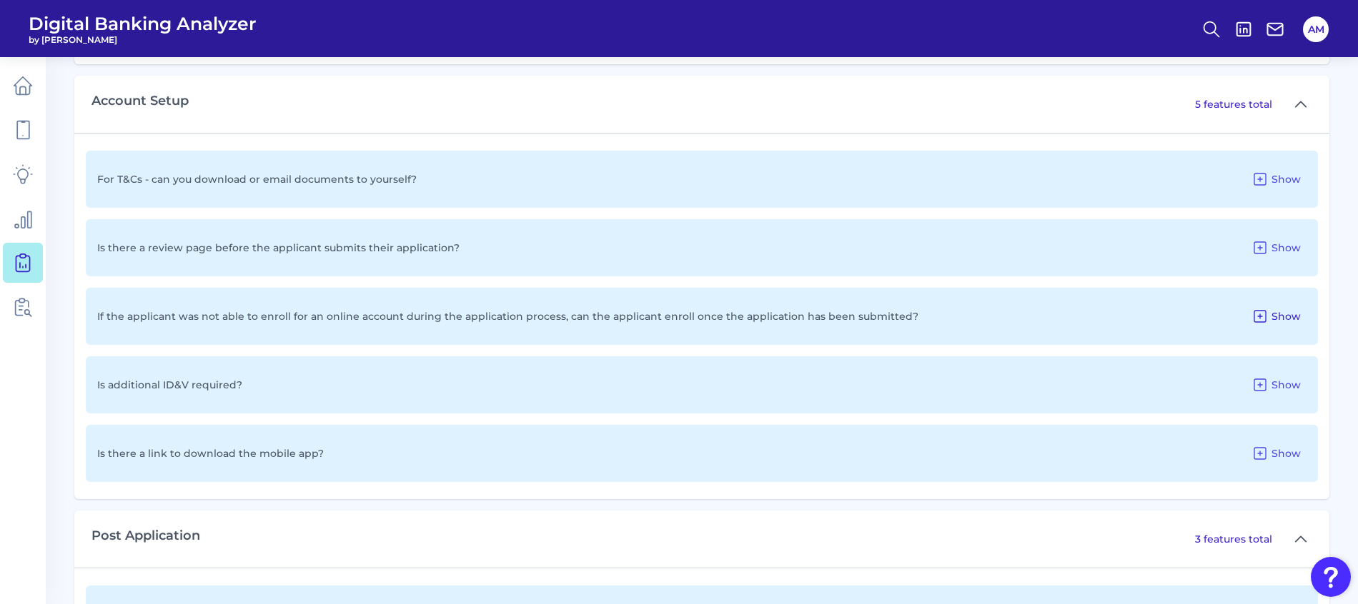
click at [1270, 317] on button "Show" at bounding box center [1275, 316] width 61 height 23
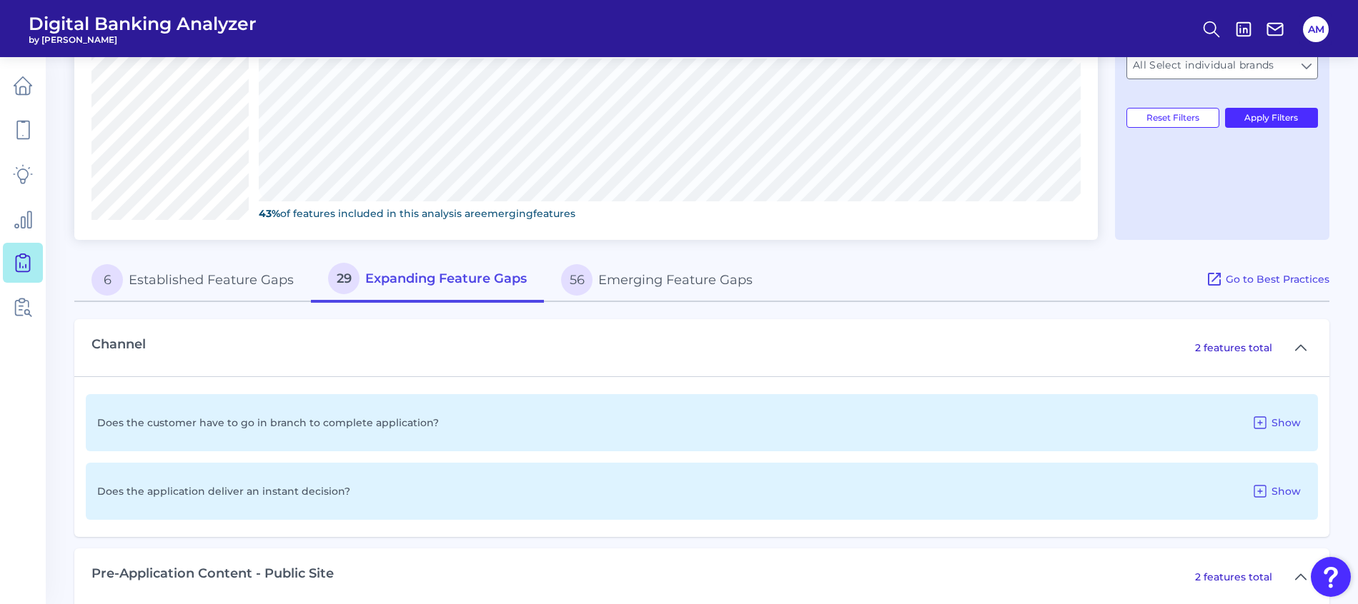
scroll to position [579, 0]
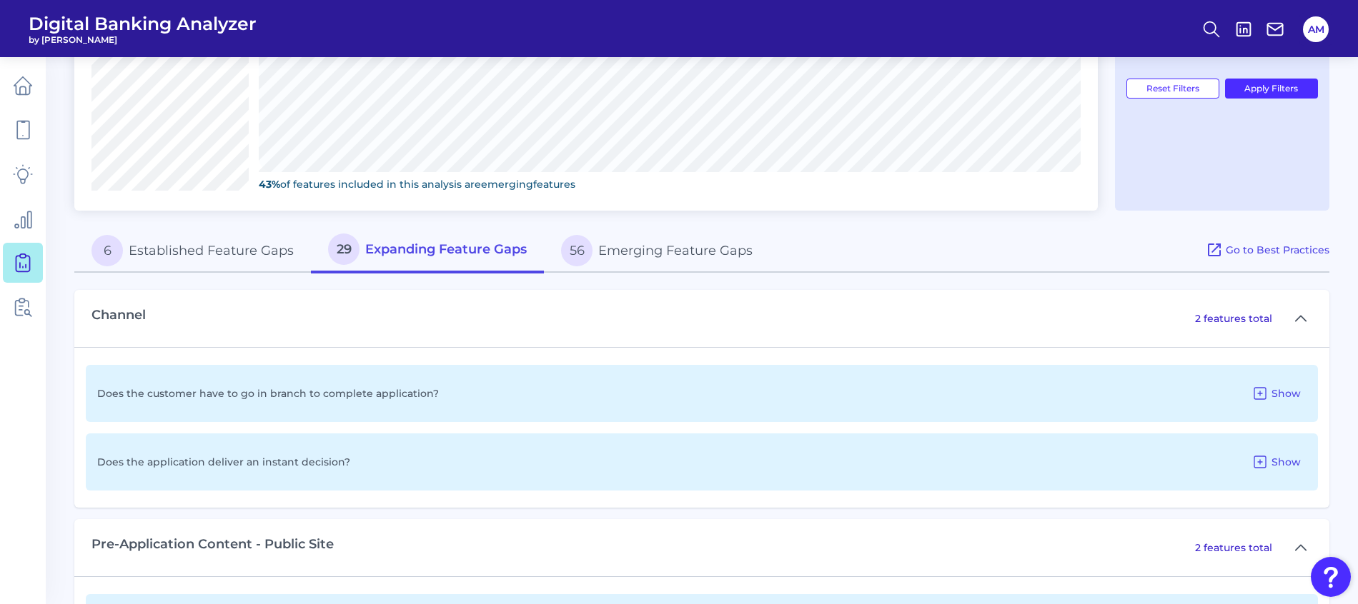
click at [695, 252] on button "56 Emerging Feature Gaps" at bounding box center [657, 251] width 226 height 46
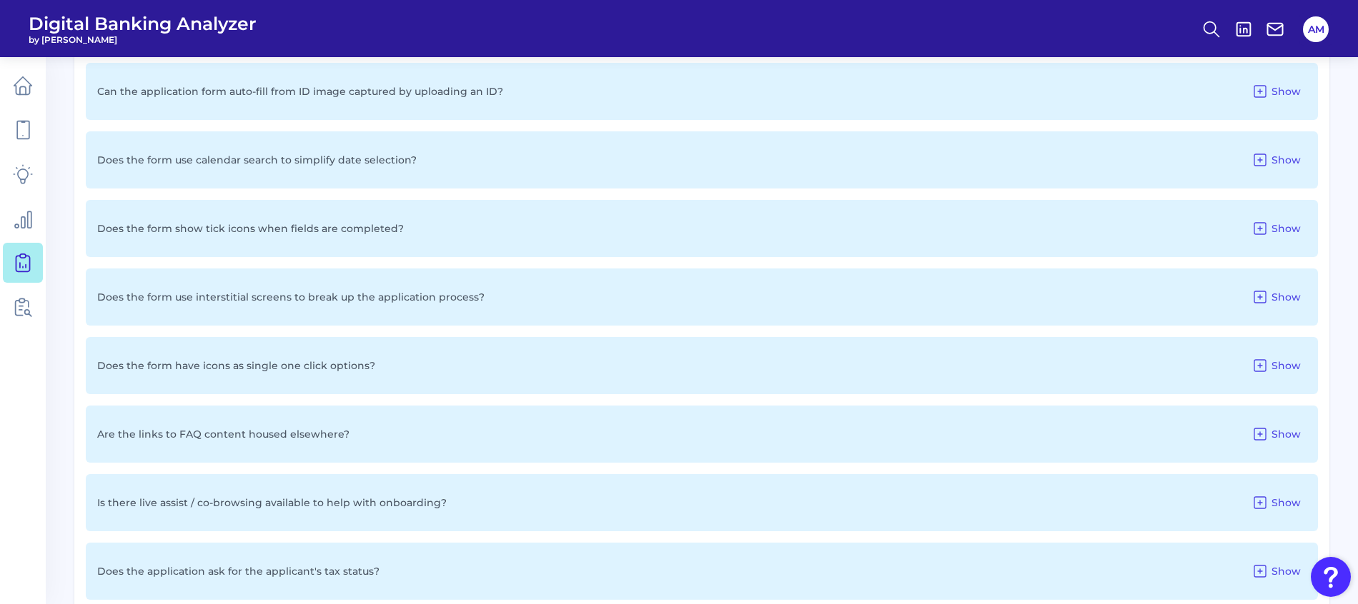
scroll to position [2294, 0]
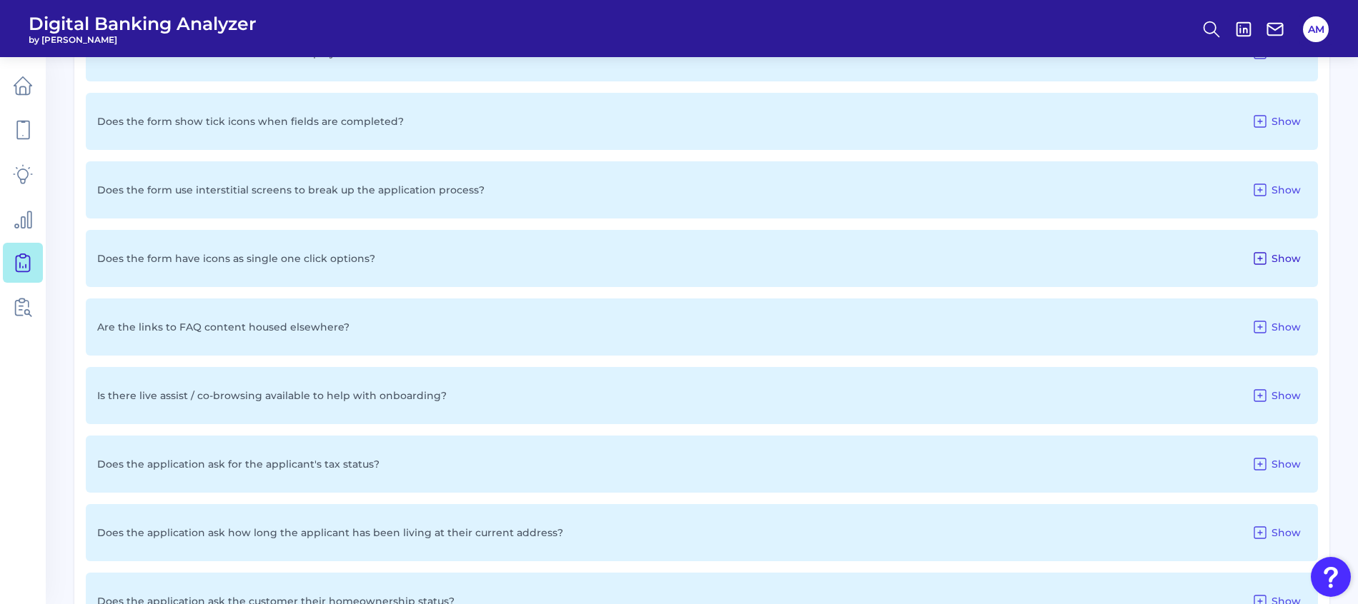
click at [1280, 259] on span "Show" at bounding box center [1285, 258] width 29 height 13
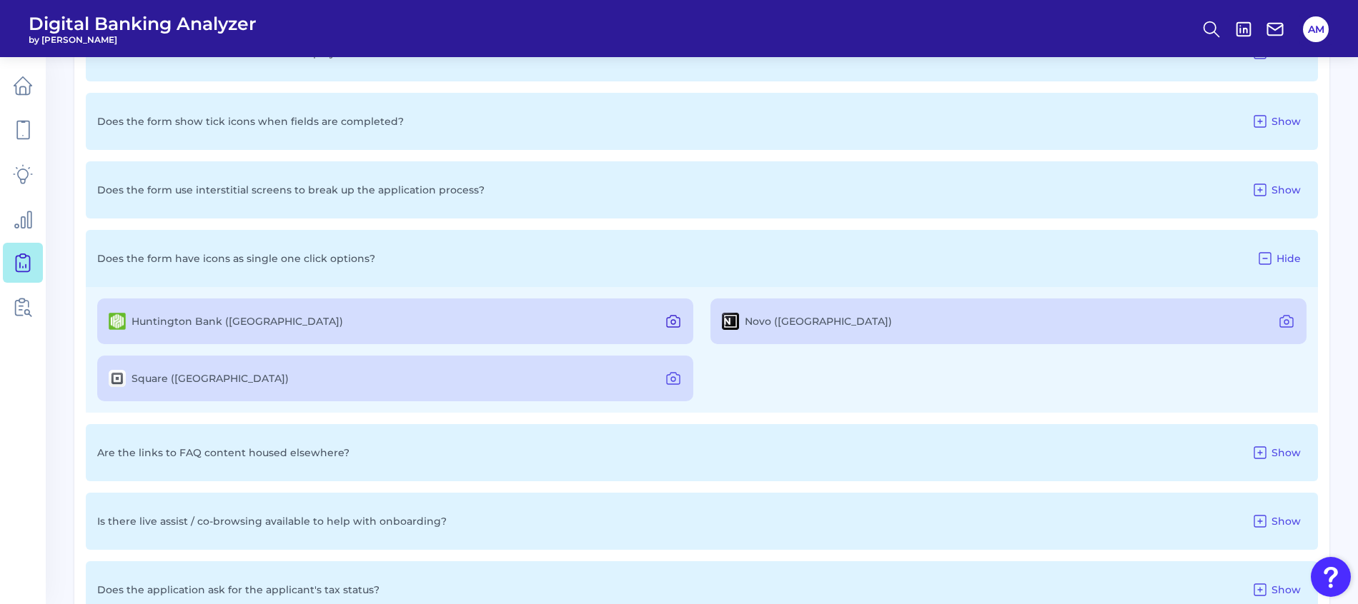
click at [671, 315] on icon at bounding box center [673, 321] width 17 height 17
click at [1285, 317] on icon at bounding box center [1286, 321] width 17 height 17
click at [668, 380] on icon at bounding box center [673, 378] width 17 height 17
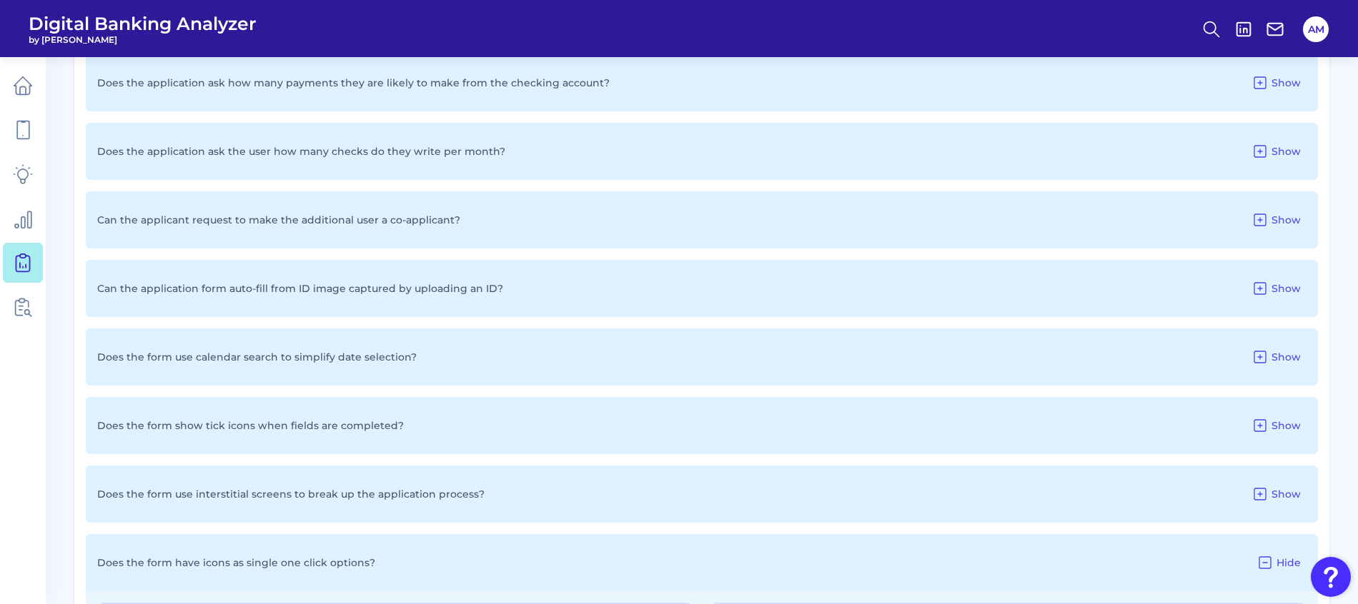
scroll to position [1972, 0]
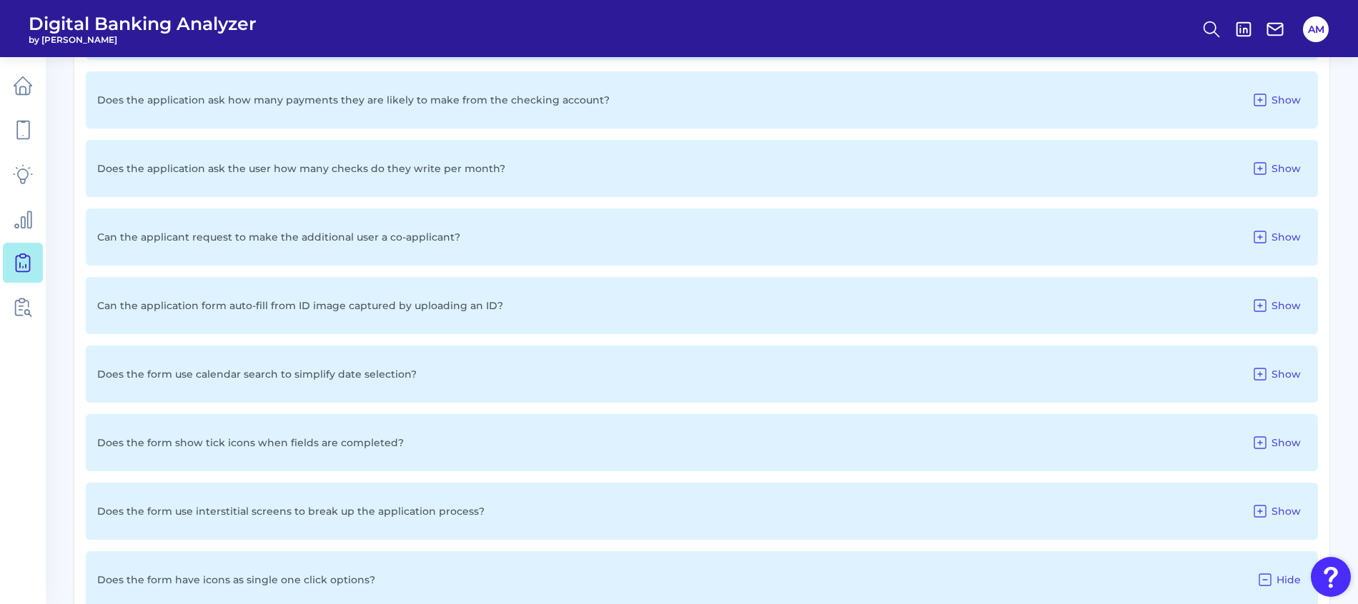
click at [39, 464] on nav at bounding box center [23, 330] width 46 height 547
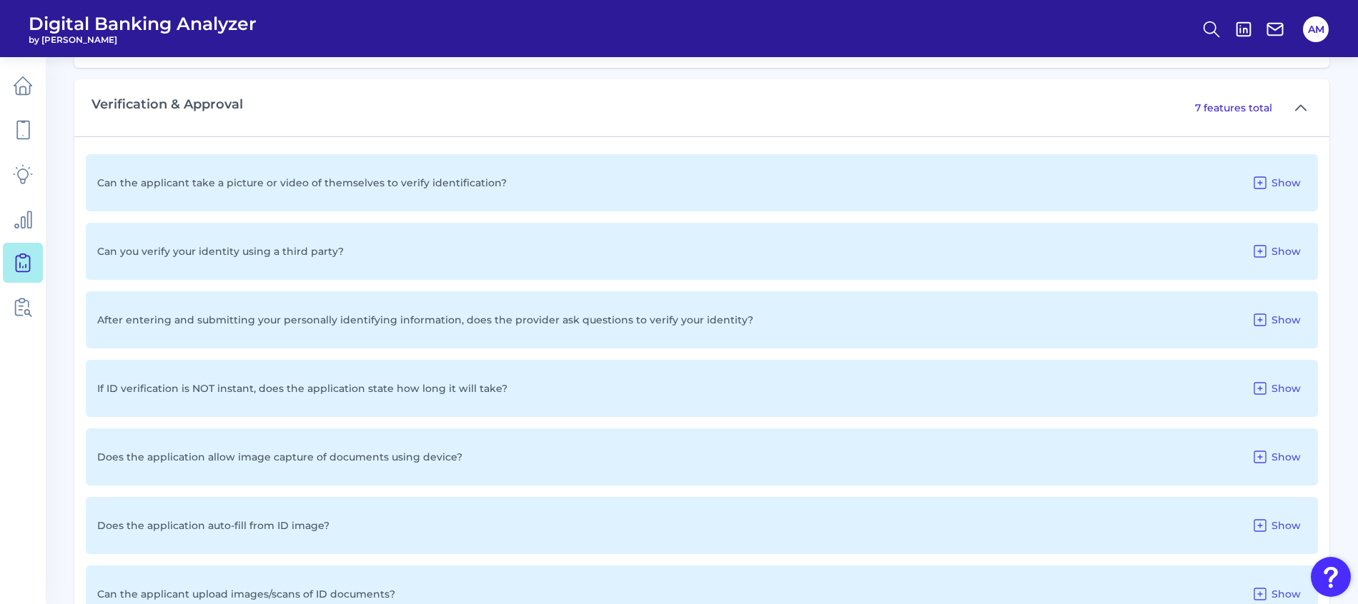
scroll to position [3156, 0]
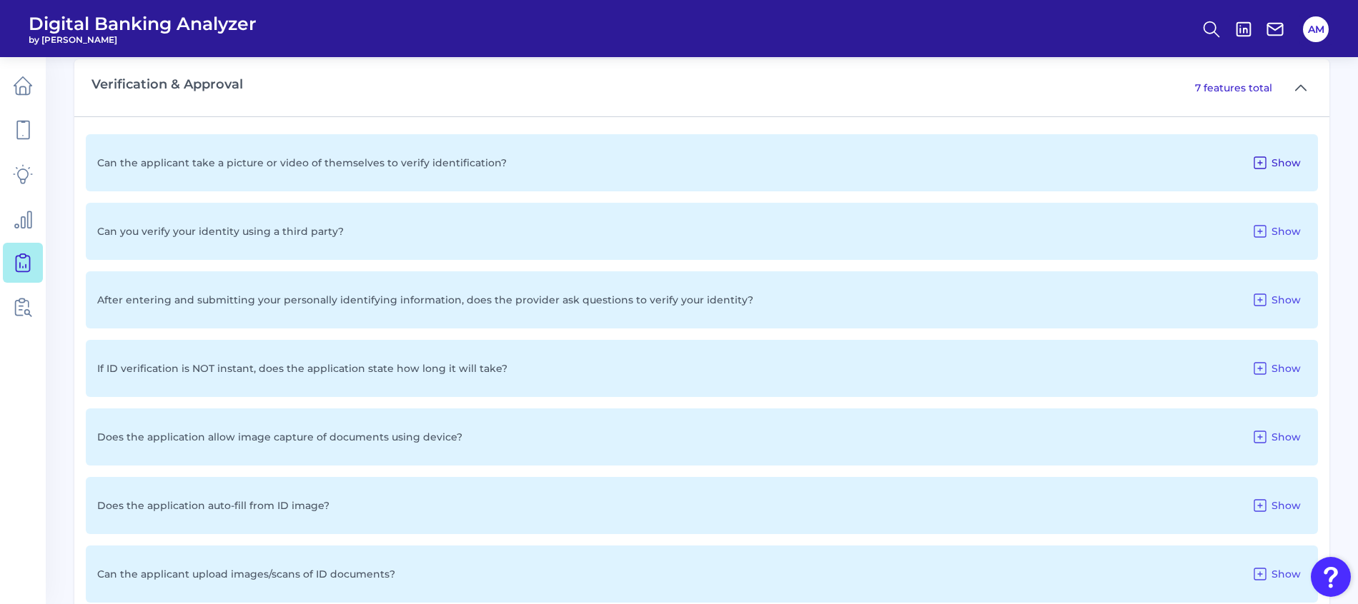
click at [1265, 159] on icon at bounding box center [1259, 162] width 17 height 17
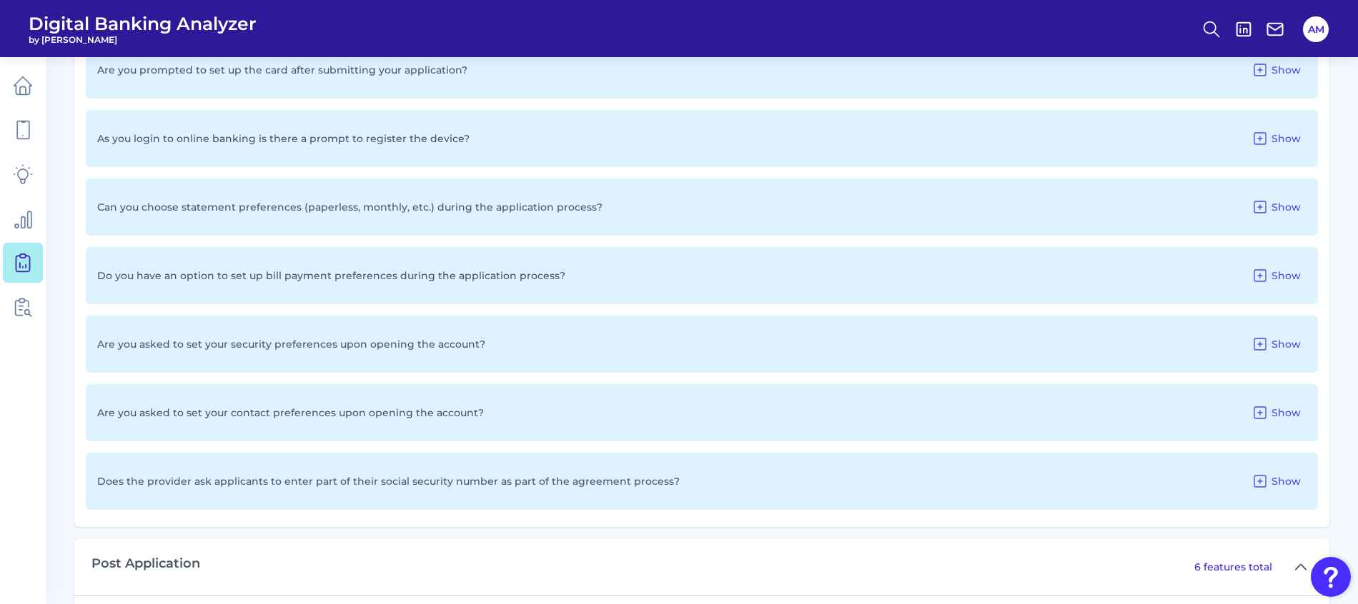
scroll to position [5105, 0]
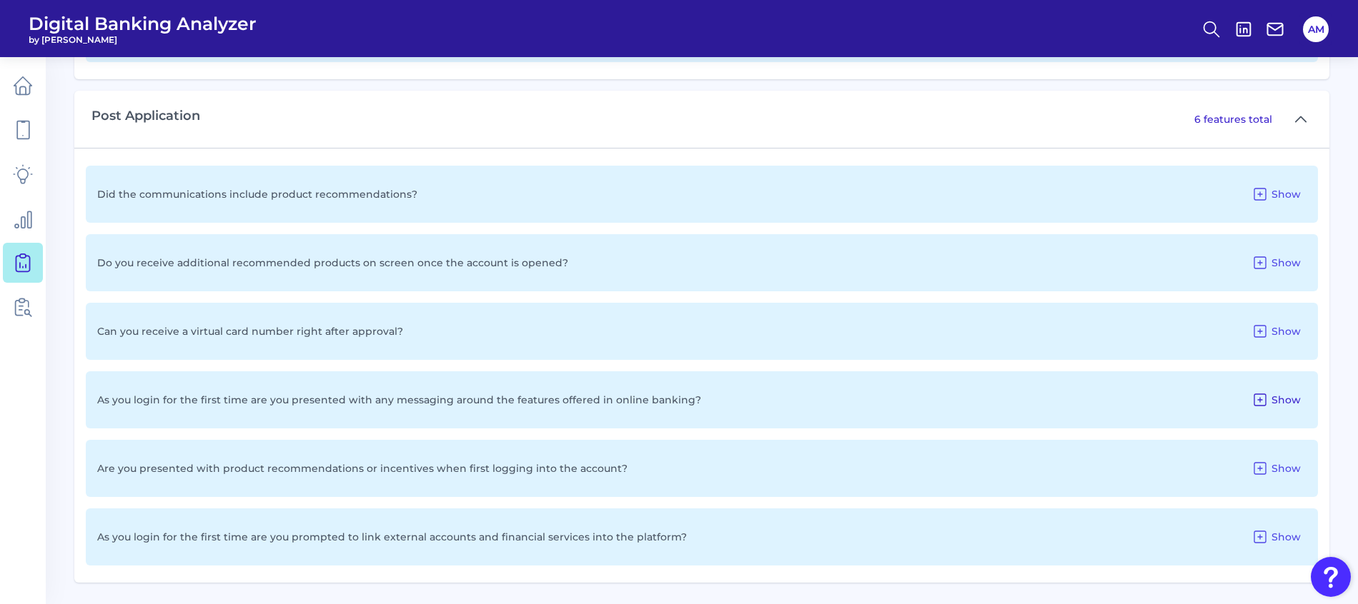
click at [1295, 402] on span "Show" at bounding box center [1285, 400] width 29 height 13
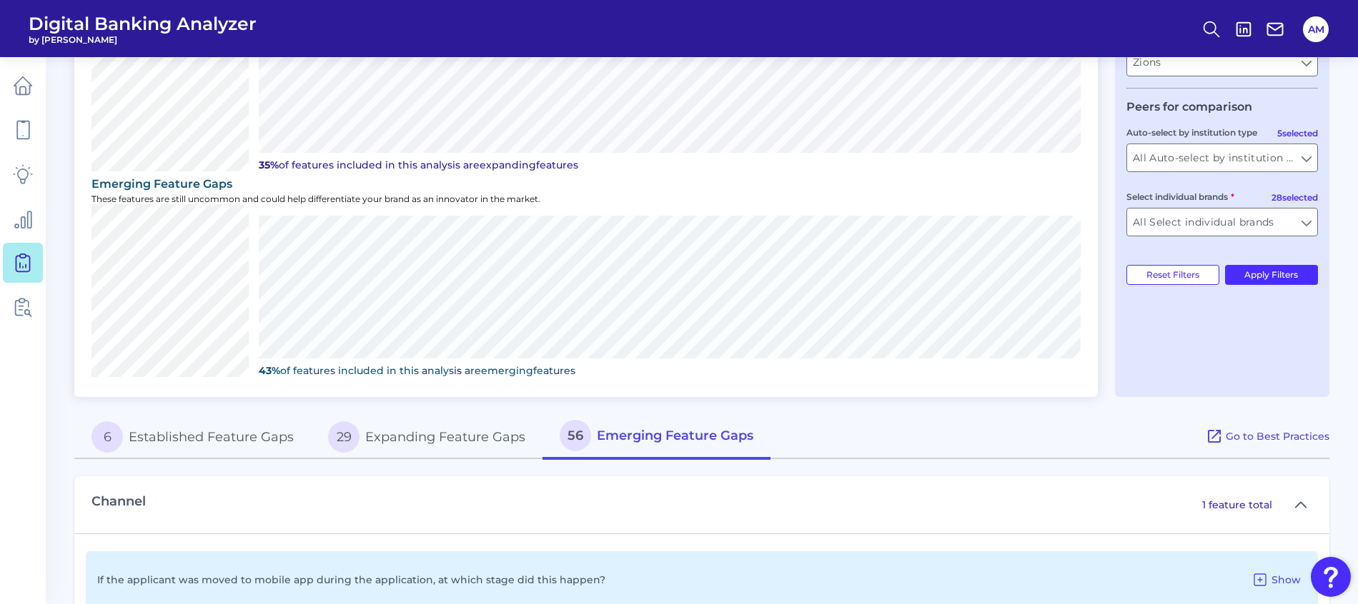
scroll to position [429, 0]
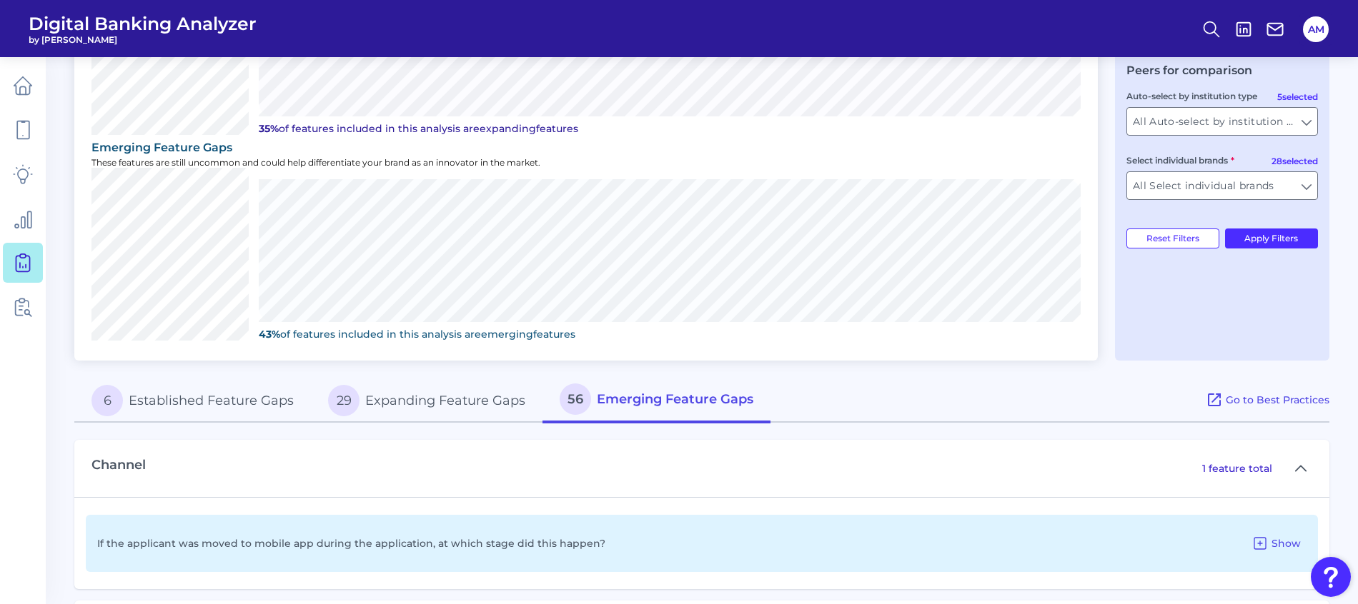
click at [446, 396] on button "29 Expanding Feature Gaps" at bounding box center [427, 401] width 232 height 46
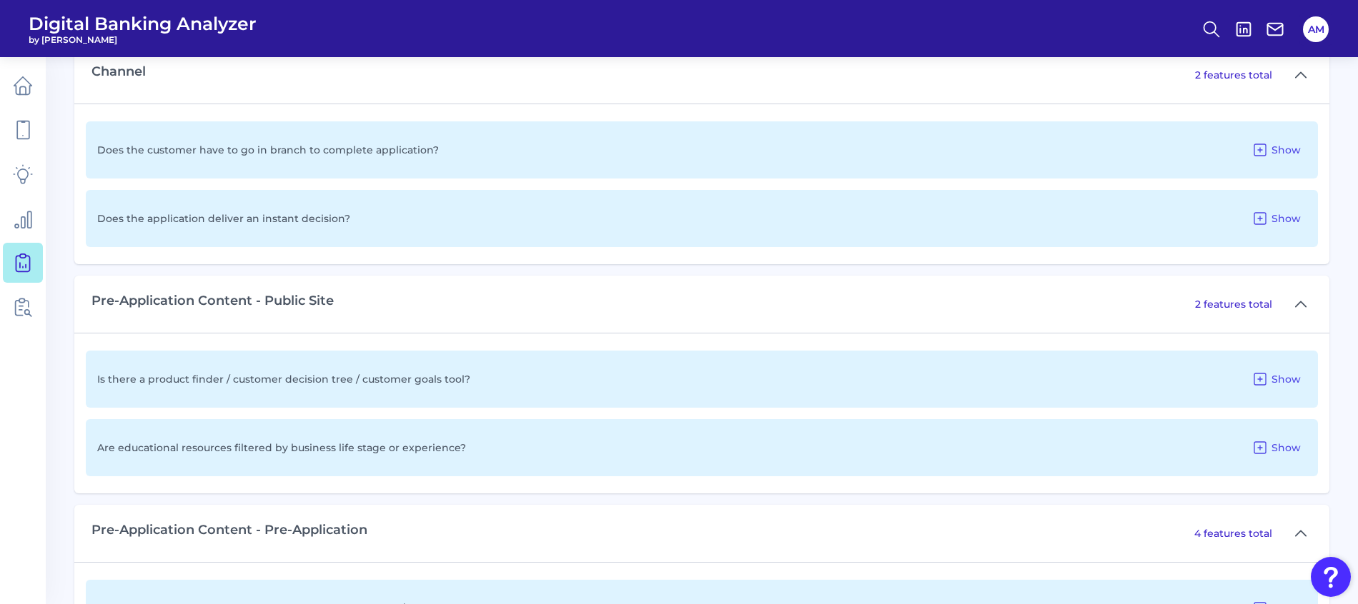
scroll to position [322, 0]
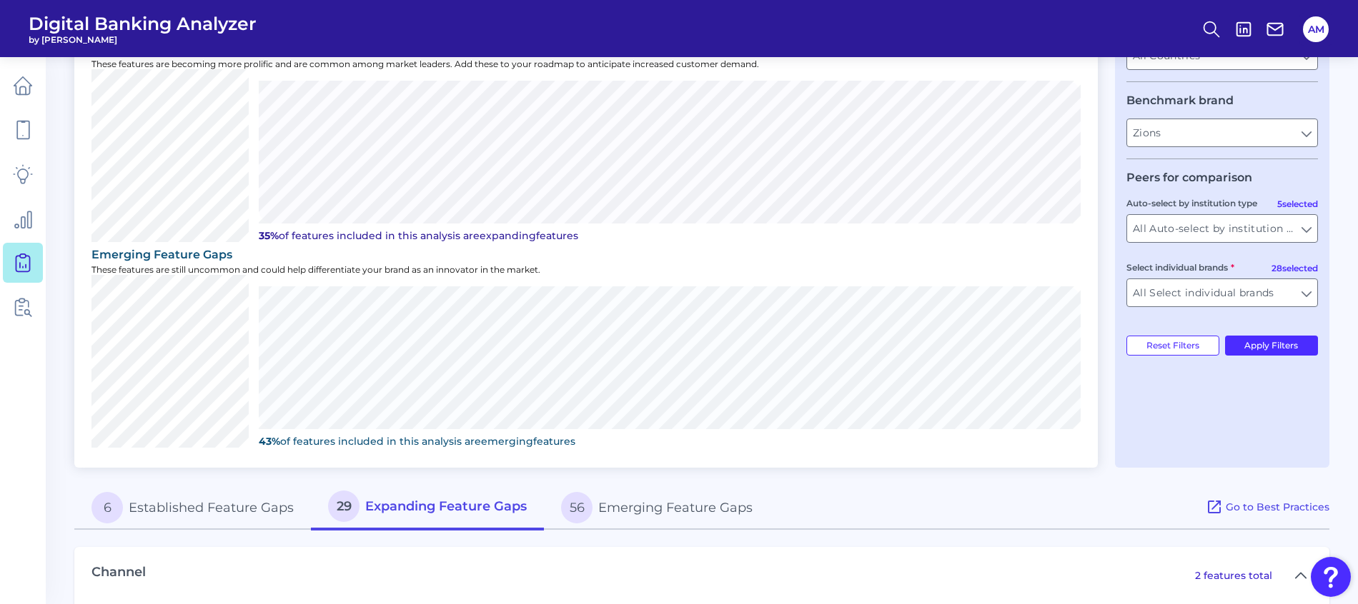
click at [699, 506] on button "56 Emerging Feature Gaps" at bounding box center [657, 508] width 226 height 46
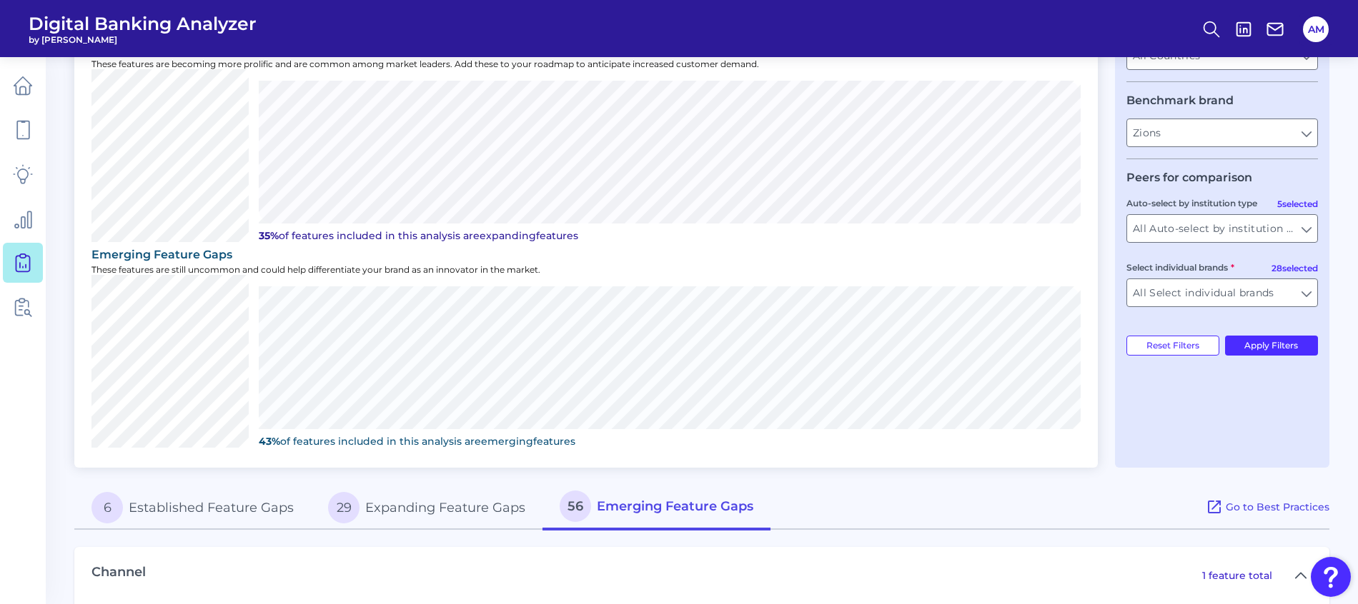
click at [398, 507] on button "29 Expanding Feature Gaps" at bounding box center [427, 508] width 232 height 46
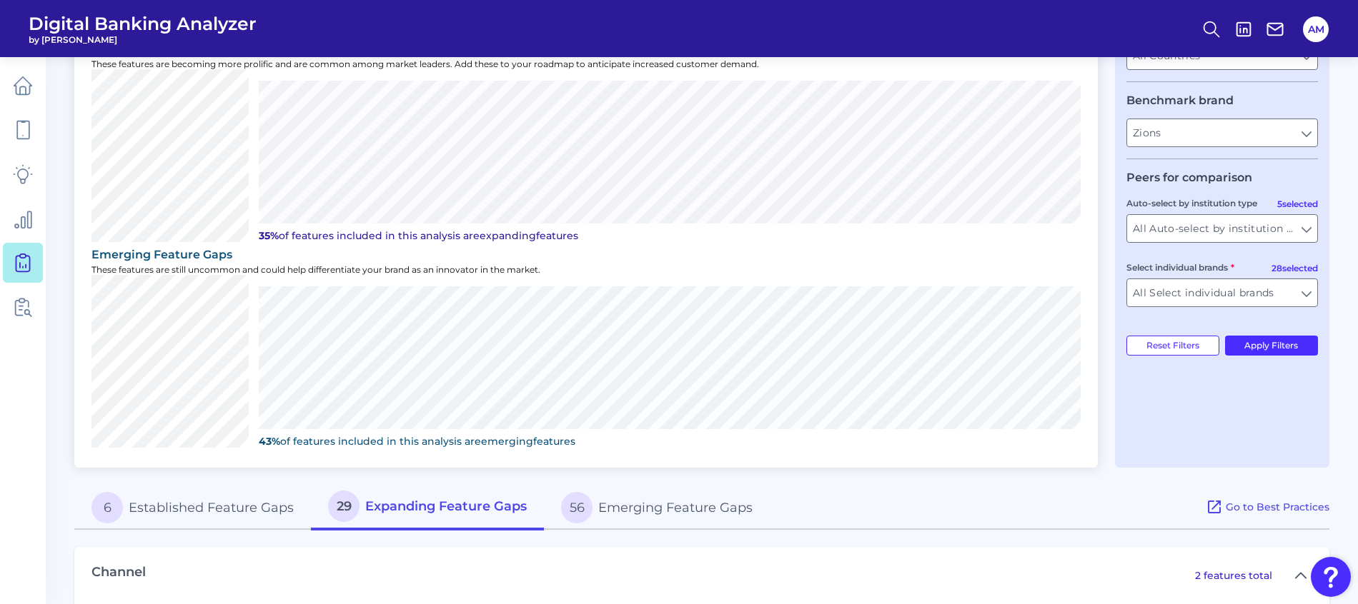
click at [176, 521] on button "6 Established Feature Gaps" at bounding box center [192, 508] width 237 height 46
